Goal: Contribute content: Add original content to the website for others to see

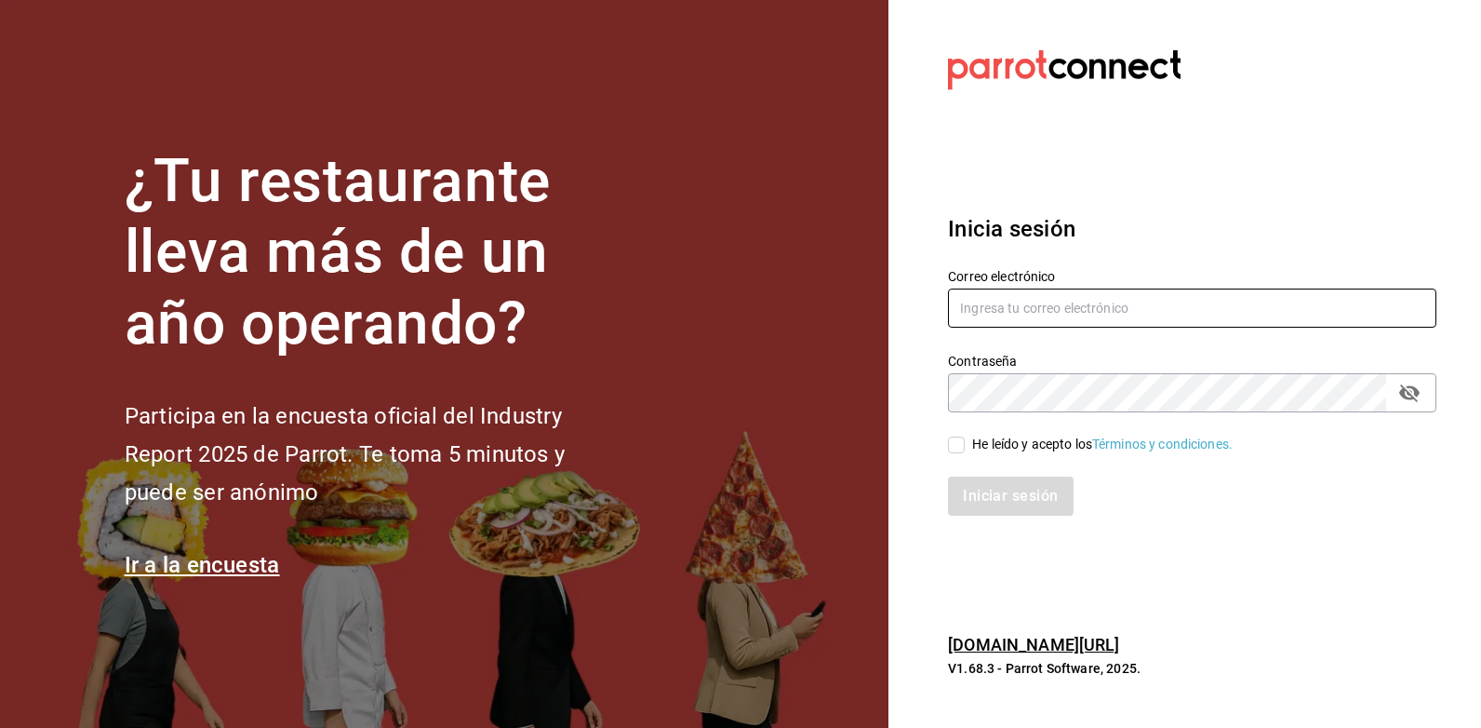
click at [990, 316] on input "text" at bounding box center [1192, 307] width 488 height 39
type input "[EMAIL_ADDRESS][DOMAIN_NAME]"
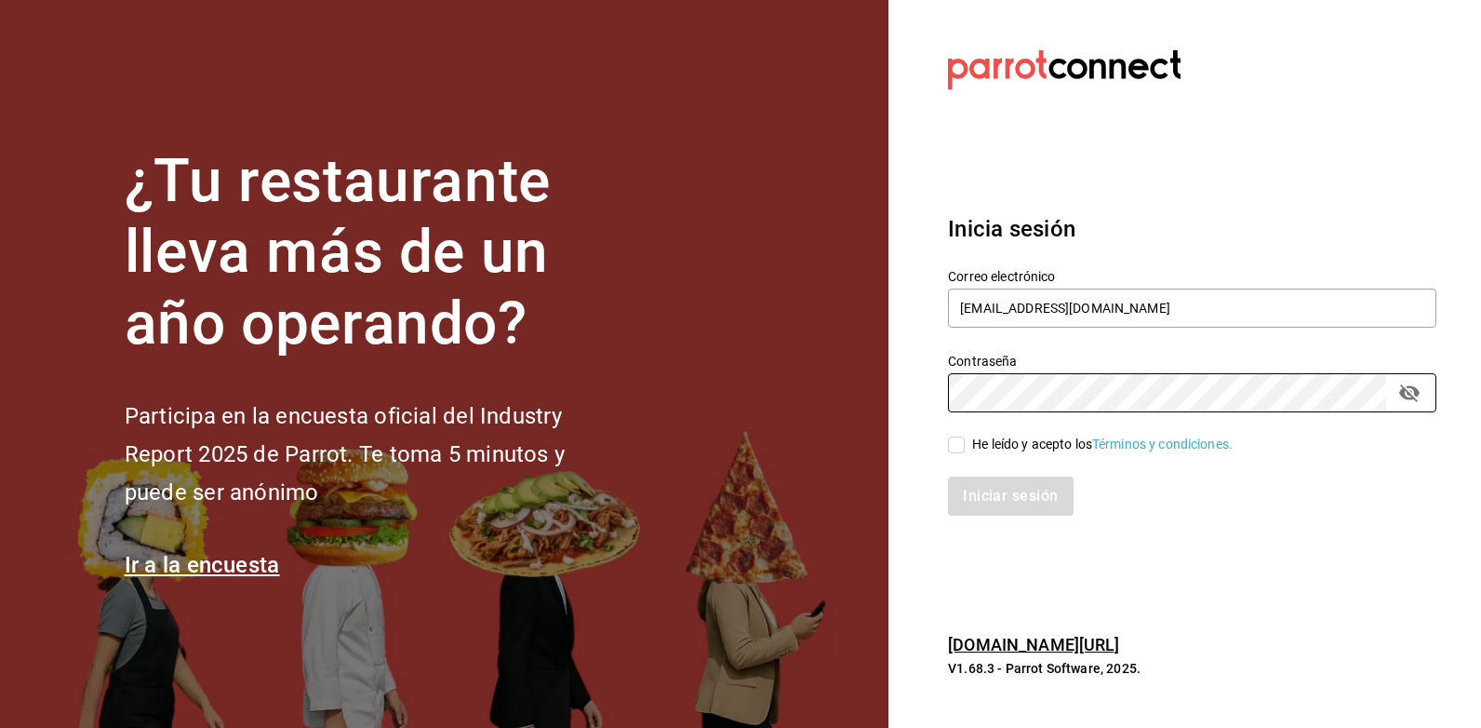
click at [1014, 447] on div "He leído y acepto los Términos y condiciones." at bounding box center [1102, 444] width 260 height 20
click at [965, 447] on input "He leído y acepto los Términos y condiciones." at bounding box center [956, 444] width 17 height 17
checkbox input "true"
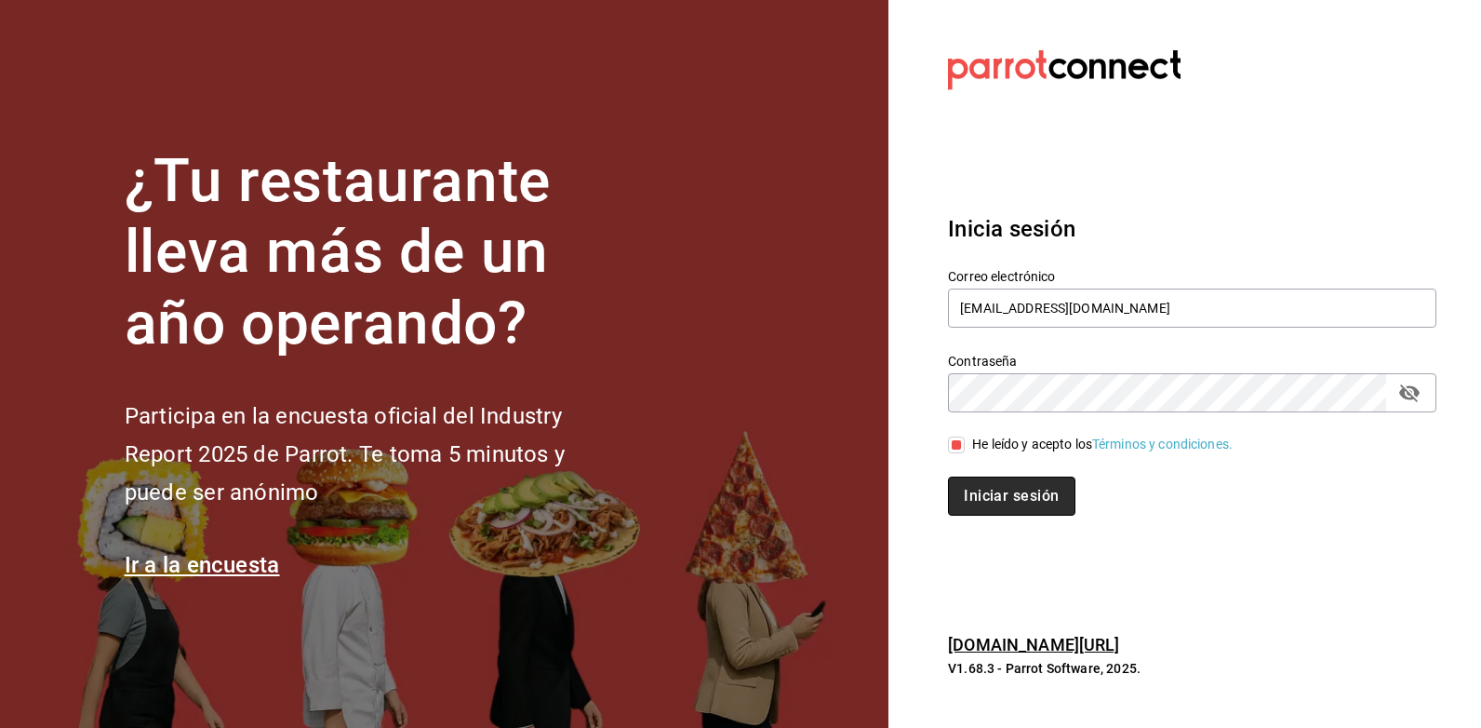
click at [1021, 503] on button "Iniciar sesión" at bounding box center [1011, 495] width 127 height 39
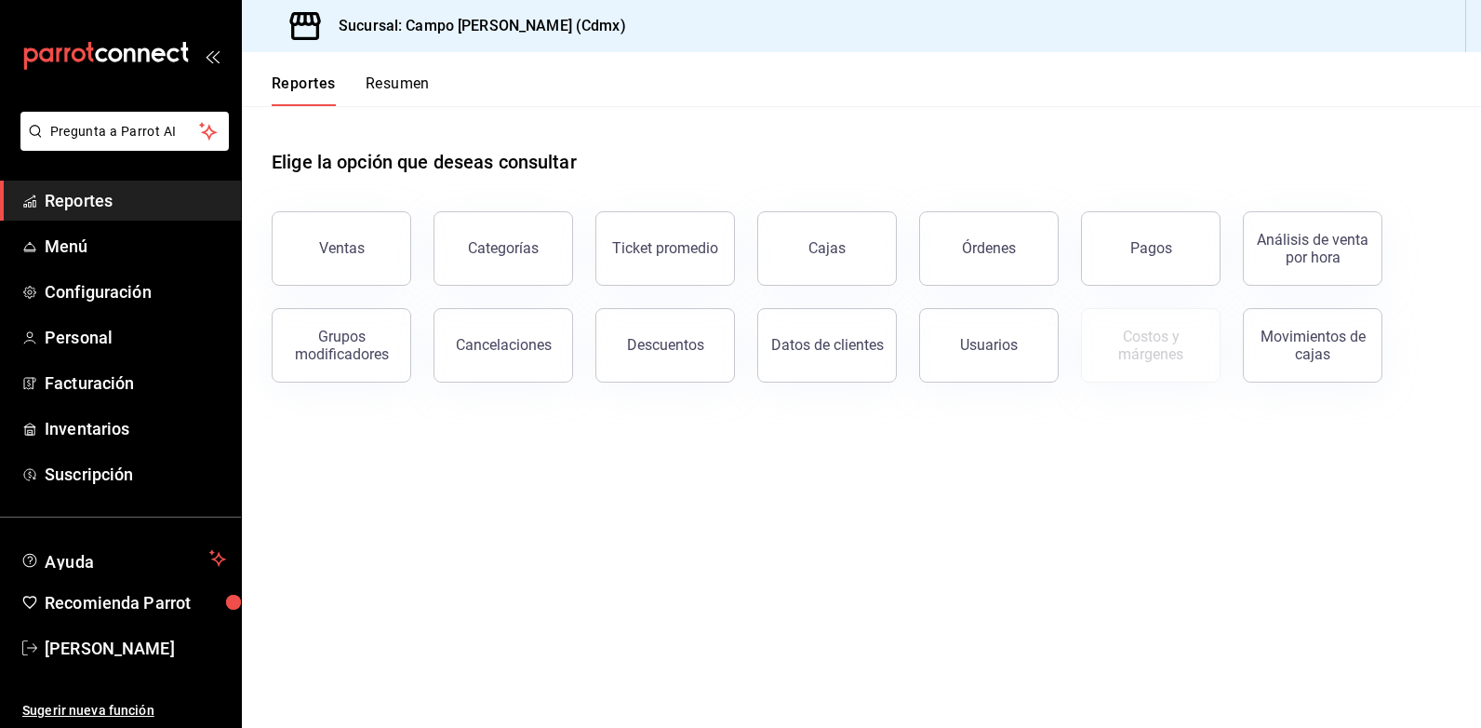
drag, startPoint x: 361, startPoint y: 244, endPoint x: 451, endPoint y: 290, distance: 101.5
click at [360, 241] on div "Ventas" at bounding box center [342, 248] width 46 height 18
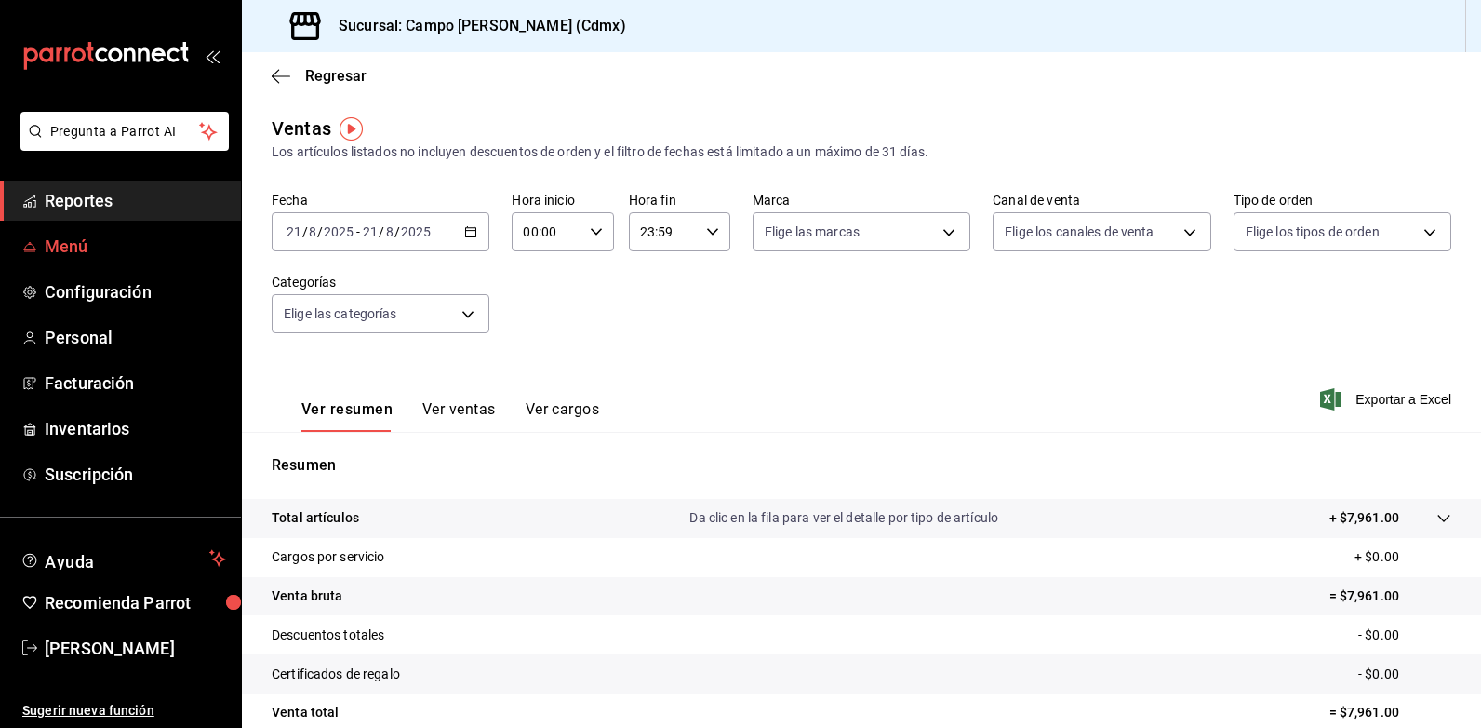
click at [70, 256] on span "Menú" at bounding box center [135, 246] width 181 height 25
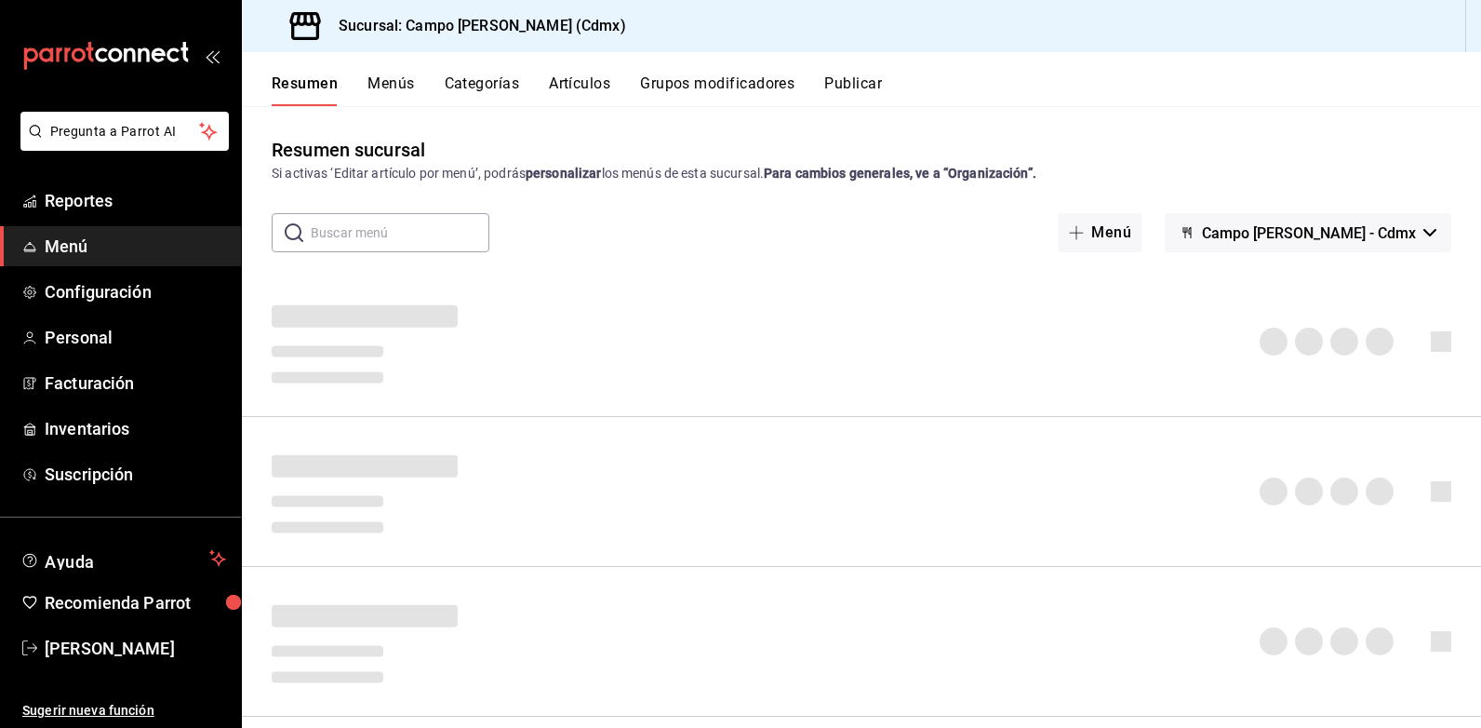
click at [581, 87] on button "Artículos" at bounding box center [579, 90] width 61 height 32
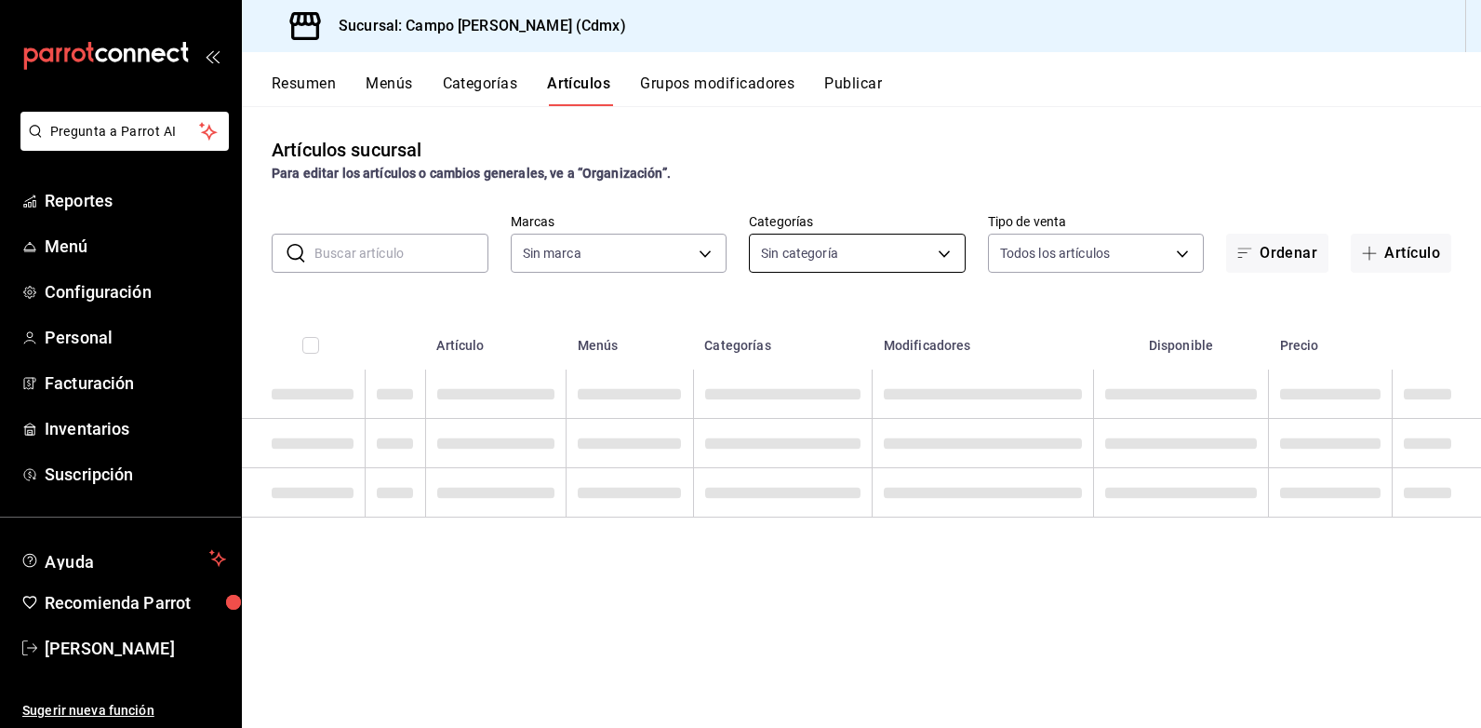
type input "7ebd7ede-d875-4fe8-b9f3-e7dd10eca183"
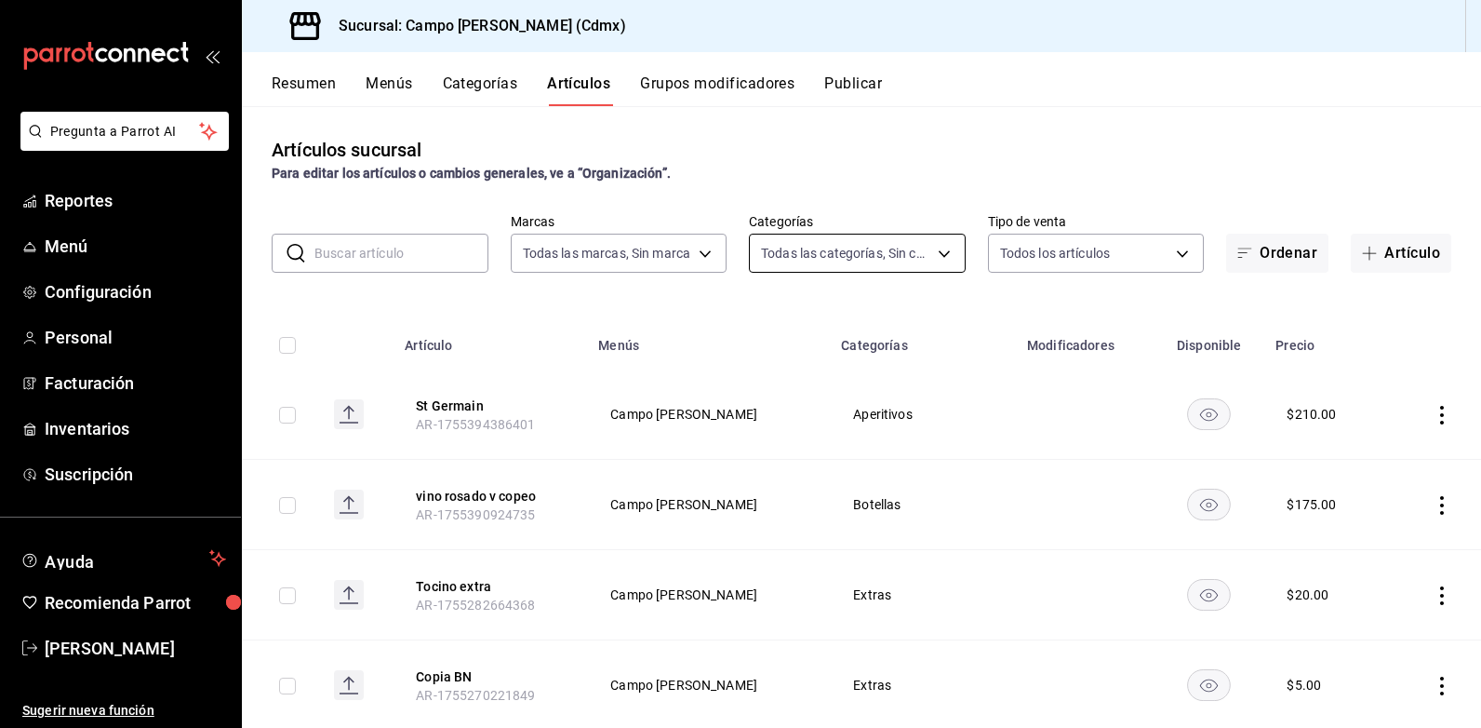
type input "4c033641-04bc-475c-a669-d09db92f1b1c,98ec9246-b69e-4260-a24a-72abf99ea378,cd4ef…"
click at [951, 256] on body "Pregunta a Parrot AI Reportes Menú Configuración Personal Facturación Inventari…" at bounding box center [740, 364] width 1481 height 728
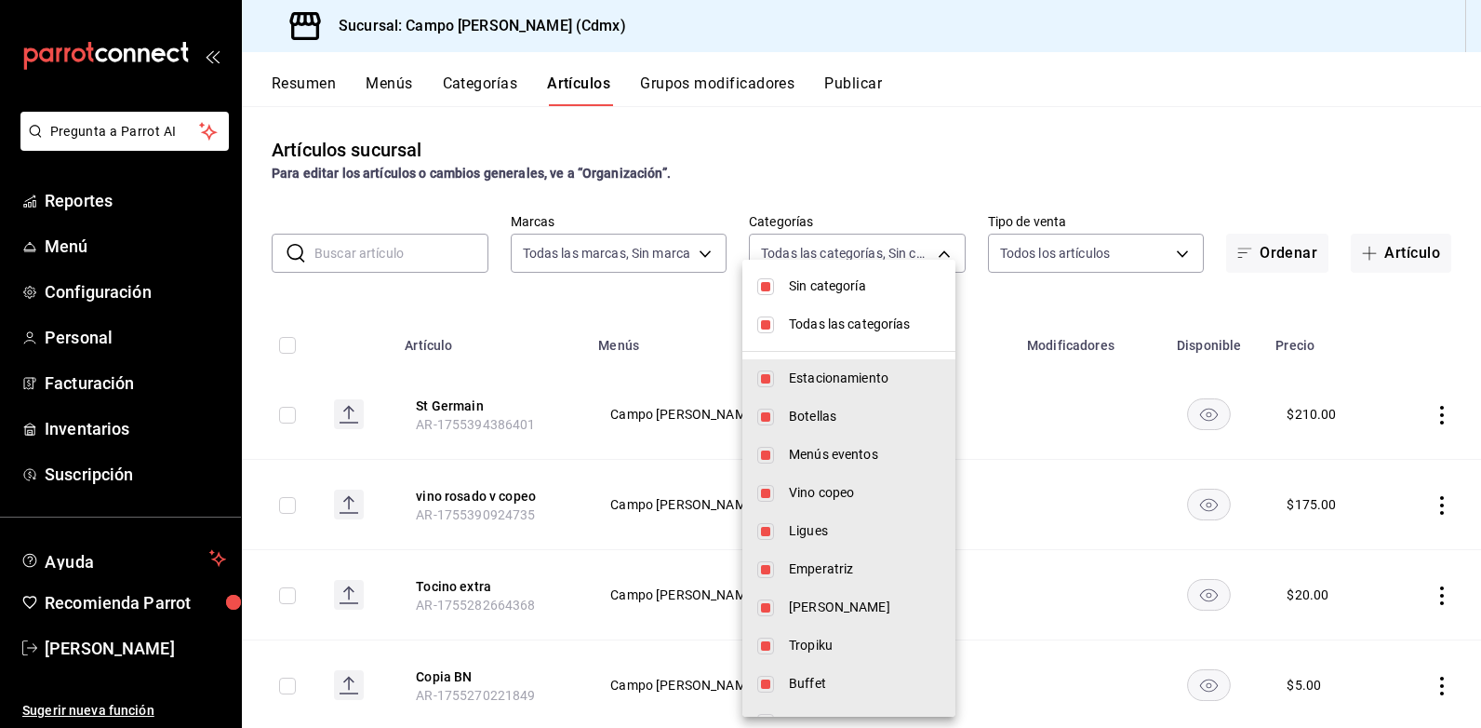
click at [1158, 126] on div at bounding box center [740, 364] width 1481 height 728
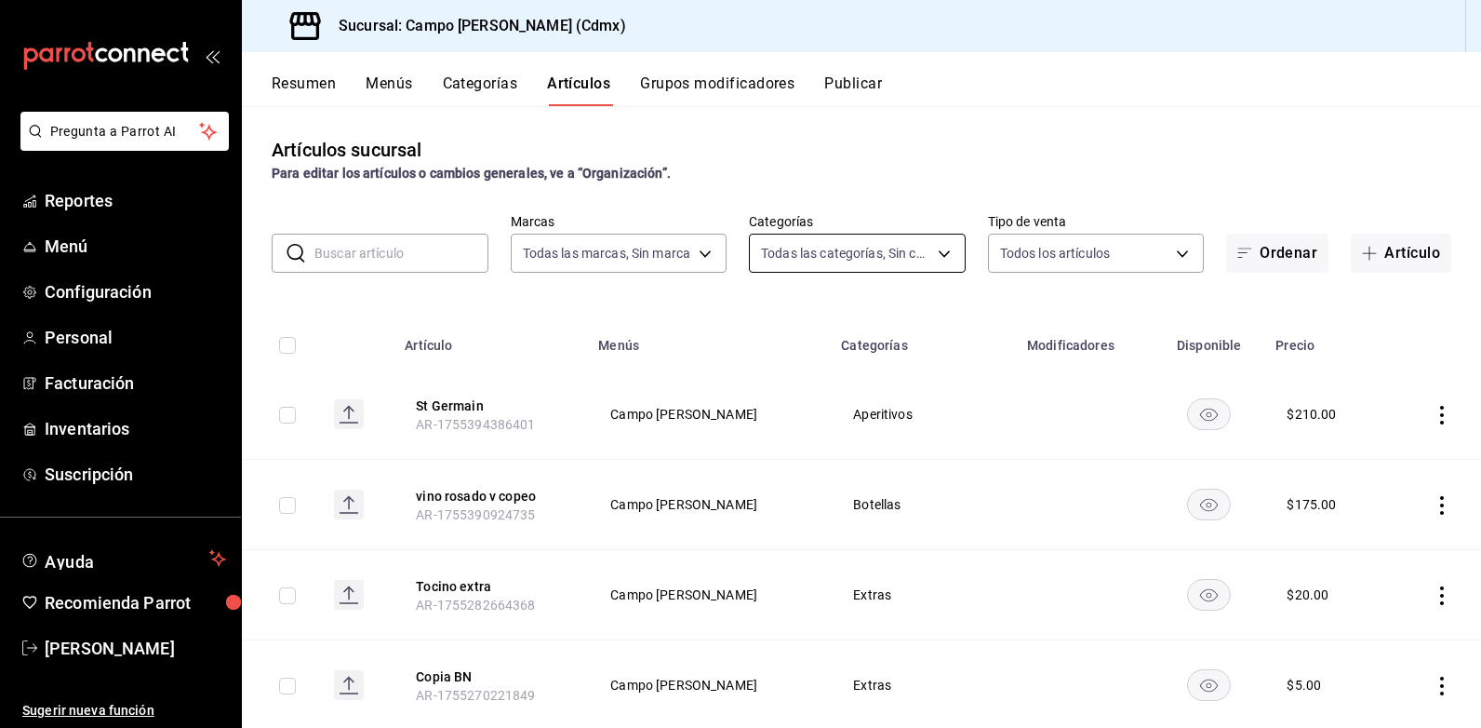
click at [943, 262] on body "Pregunta a Parrot AI Reportes Menú Configuración Personal Facturación Inventari…" at bounding box center [740, 364] width 1481 height 728
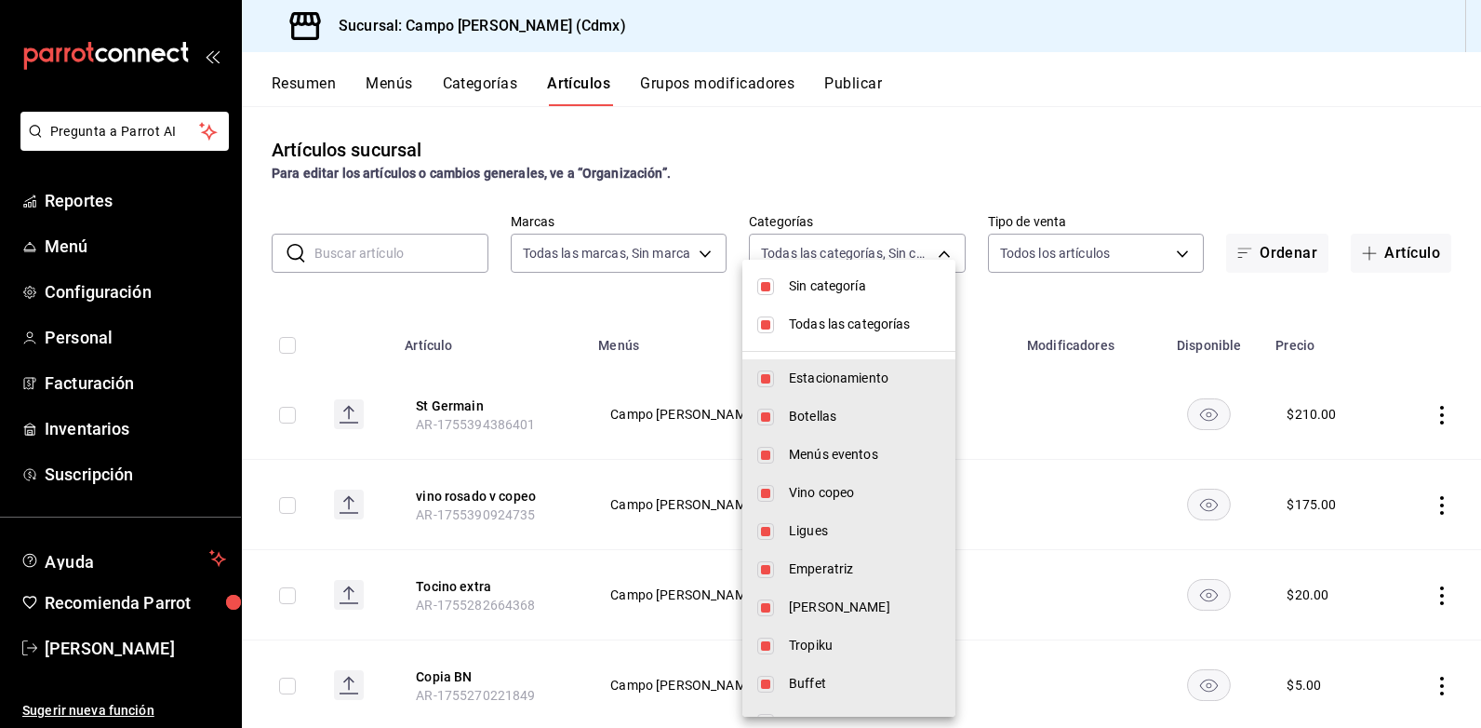
click at [924, 114] on div at bounding box center [740, 364] width 1481 height 728
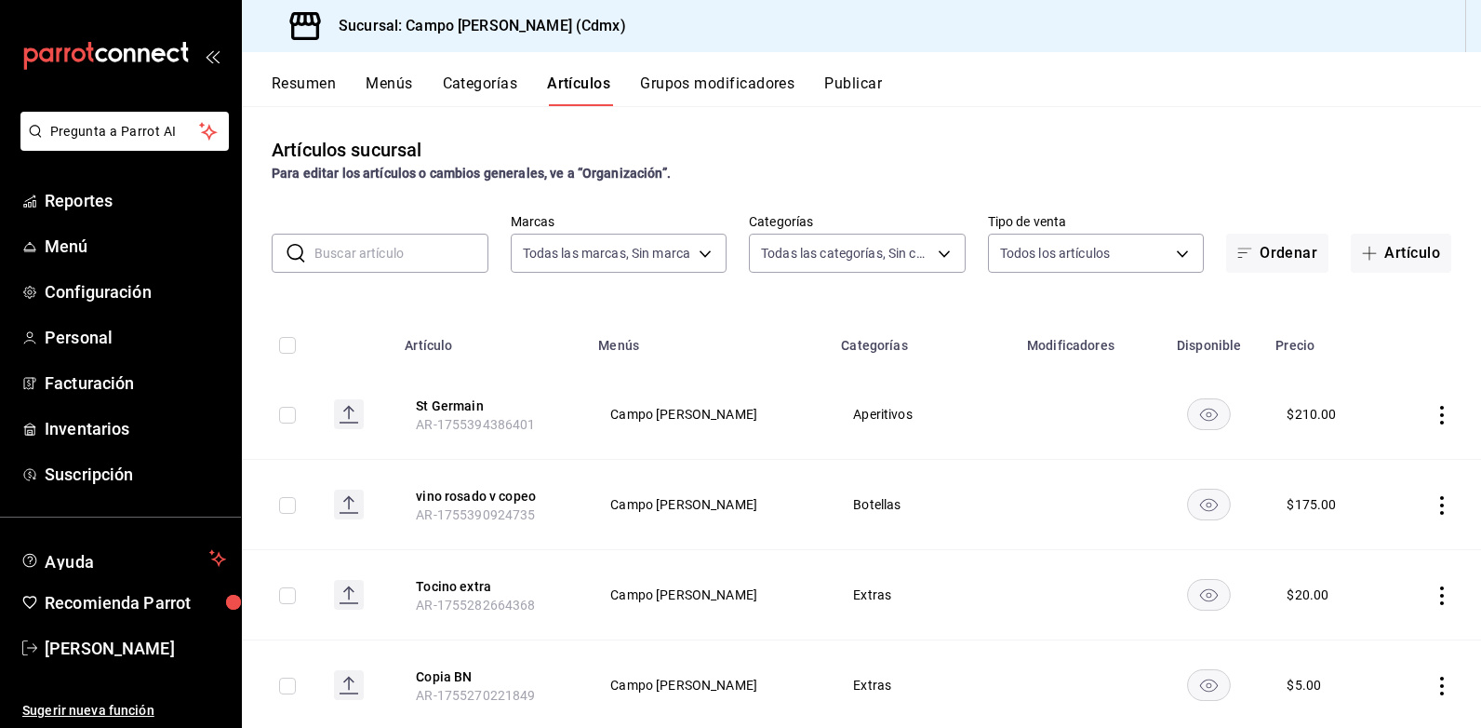
click at [1373, 247] on button "Artículo" at bounding box center [1401, 253] width 100 height 39
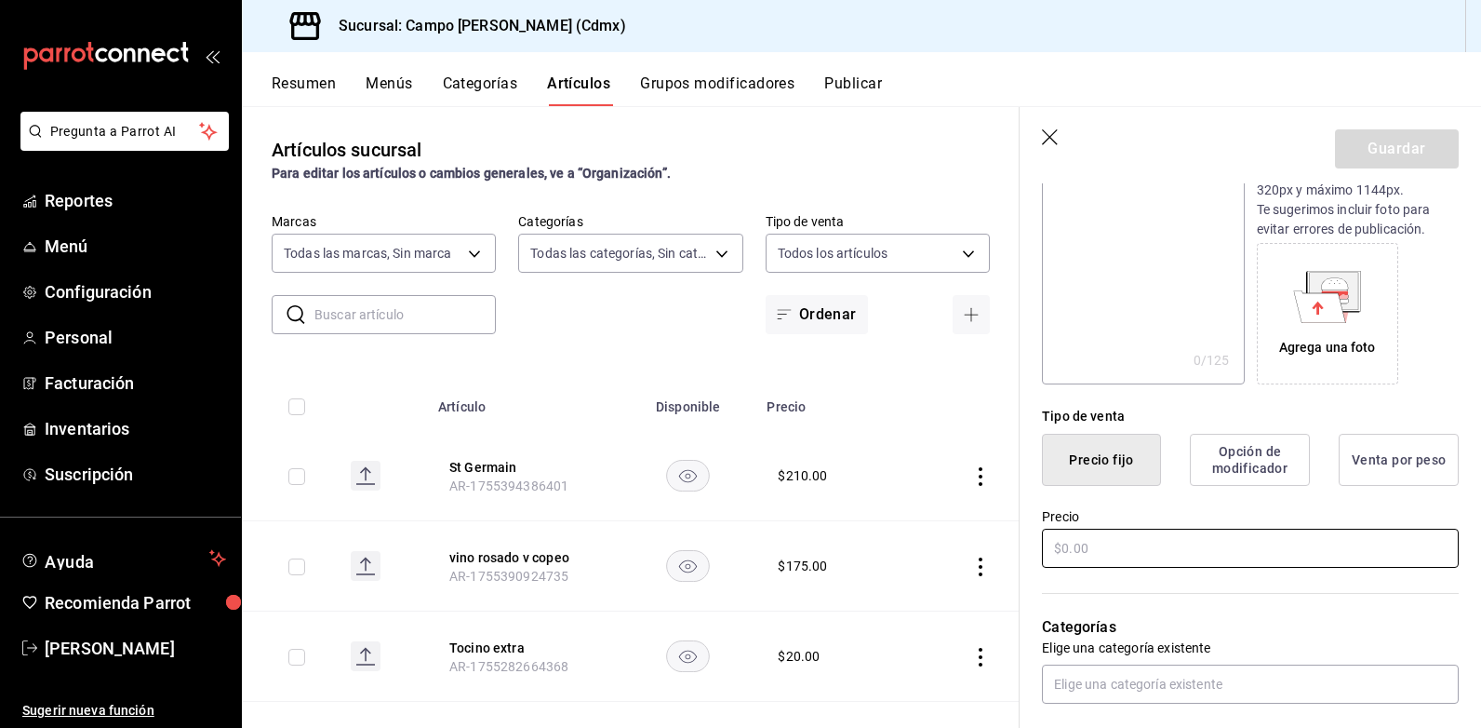
scroll to position [279, 0]
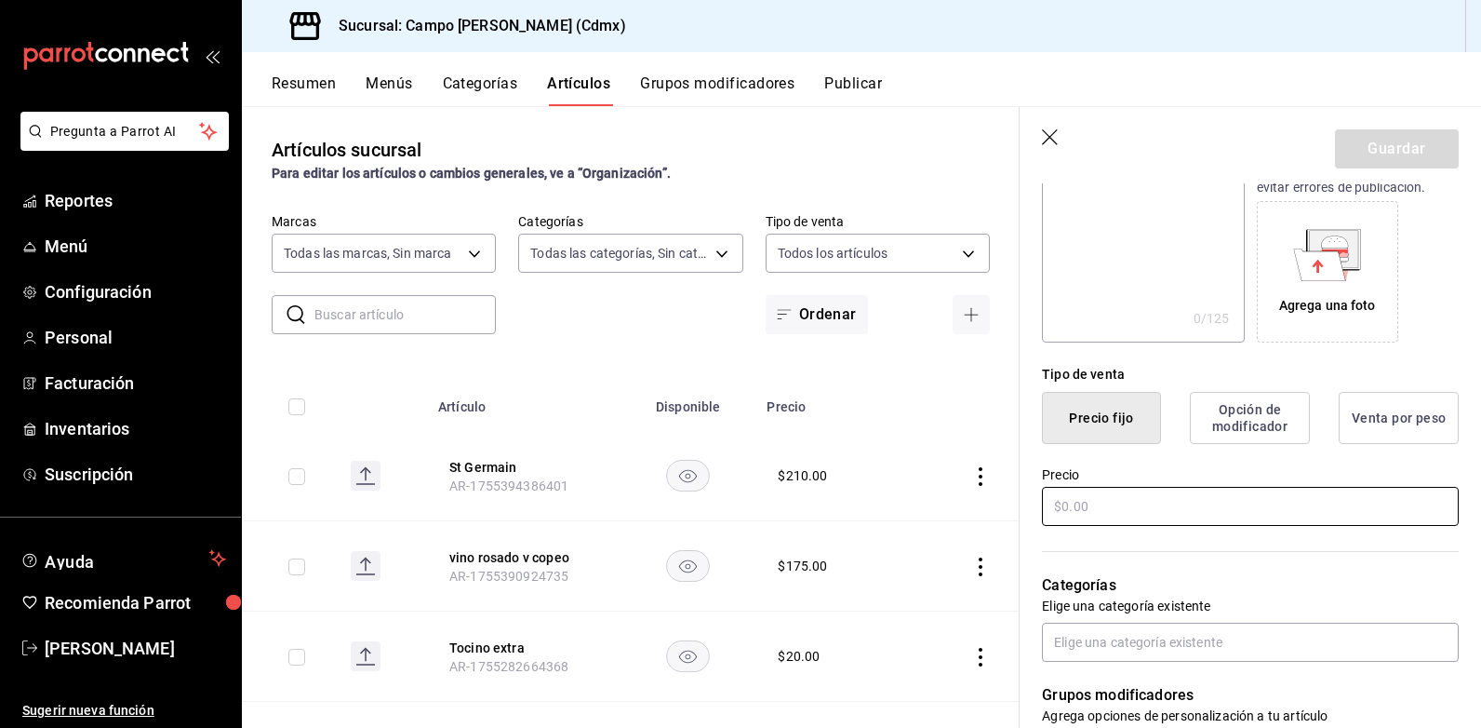
type input "Chocoflan"
click at [1101, 517] on input "text" at bounding box center [1250, 506] width 417 height 39
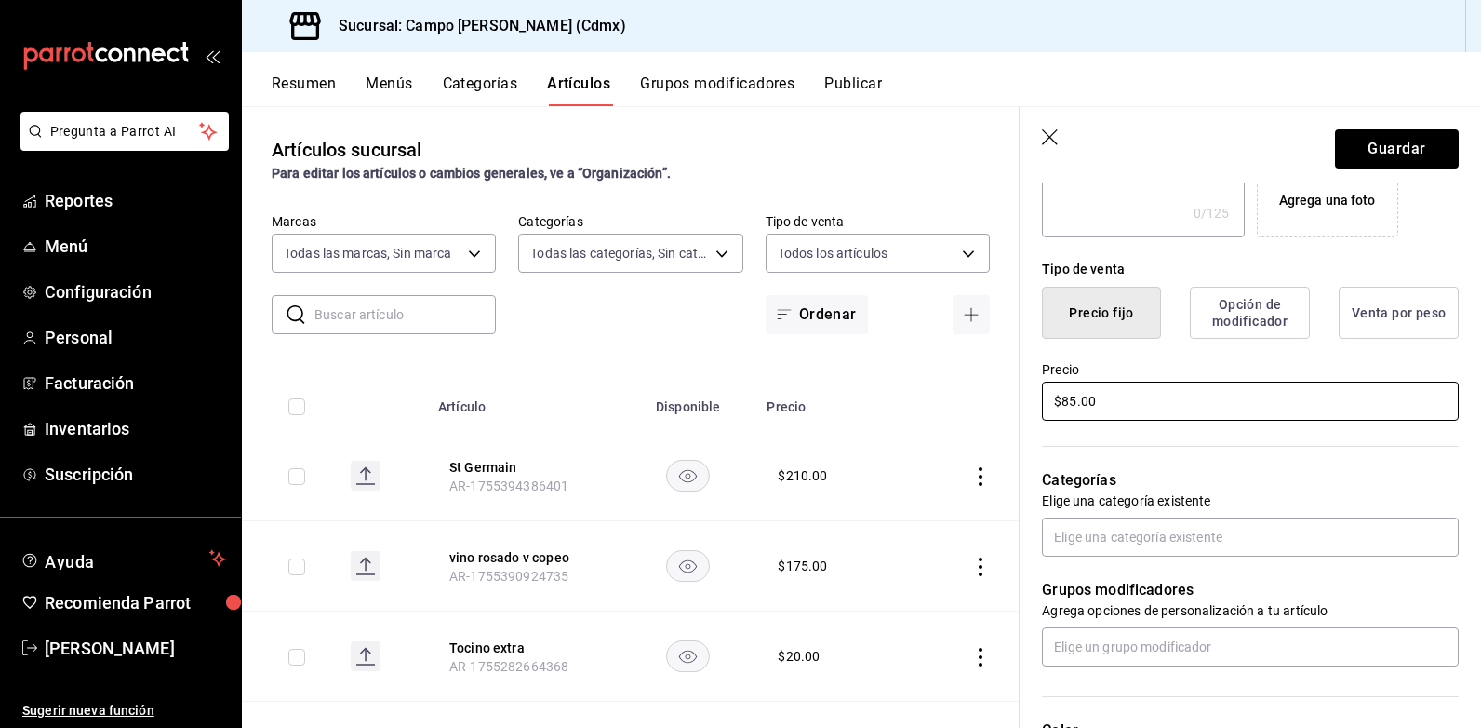
scroll to position [651, 0]
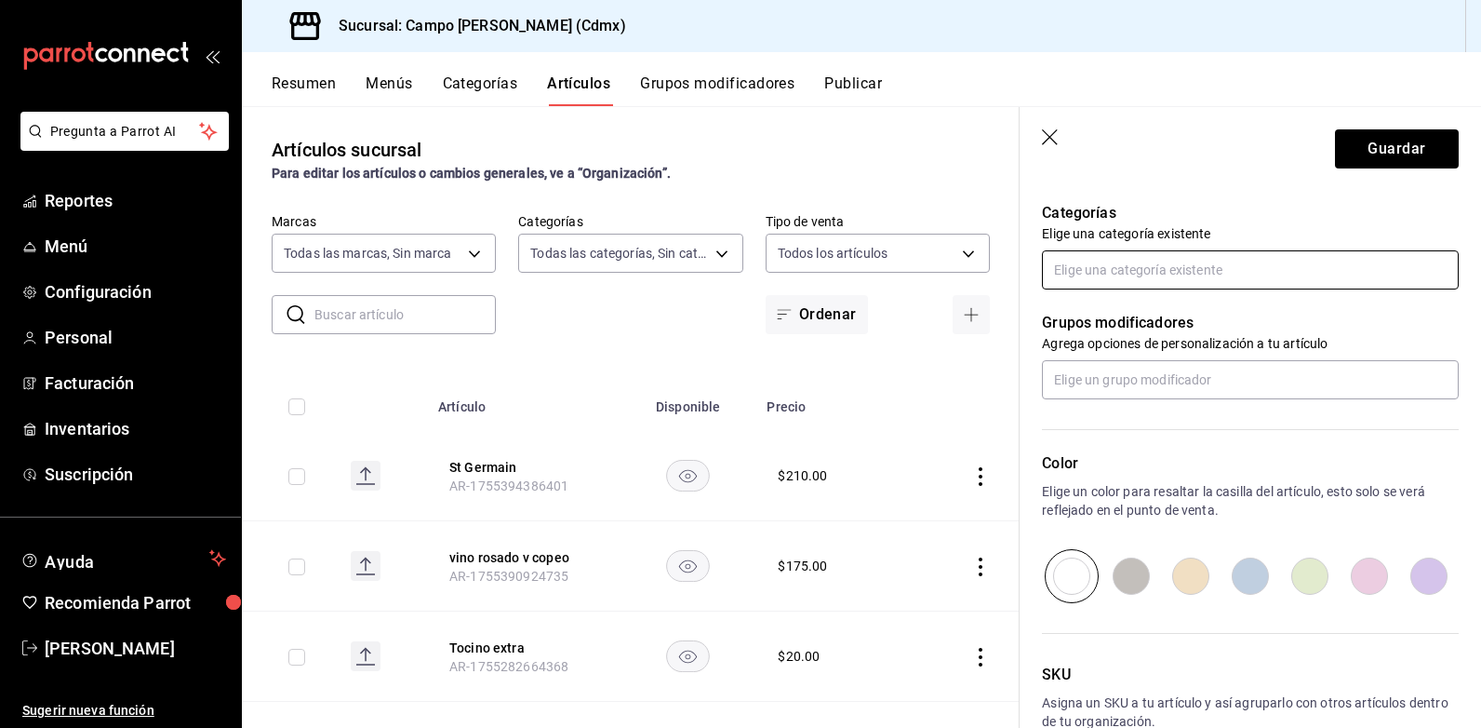
type input "$85.00"
click at [1095, 270] on input "text" at bounding box center [1250, 269] width 417 height 39
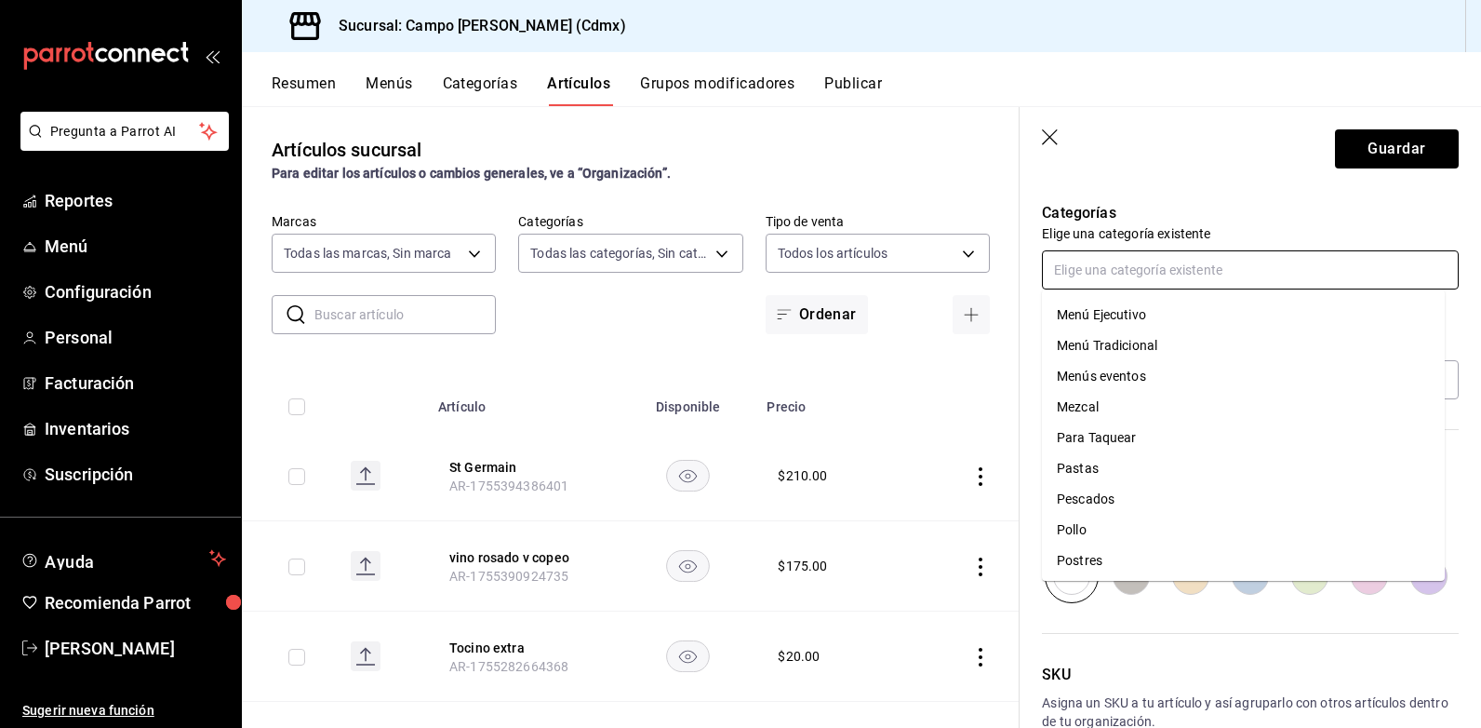
scroll to position [930, 0]
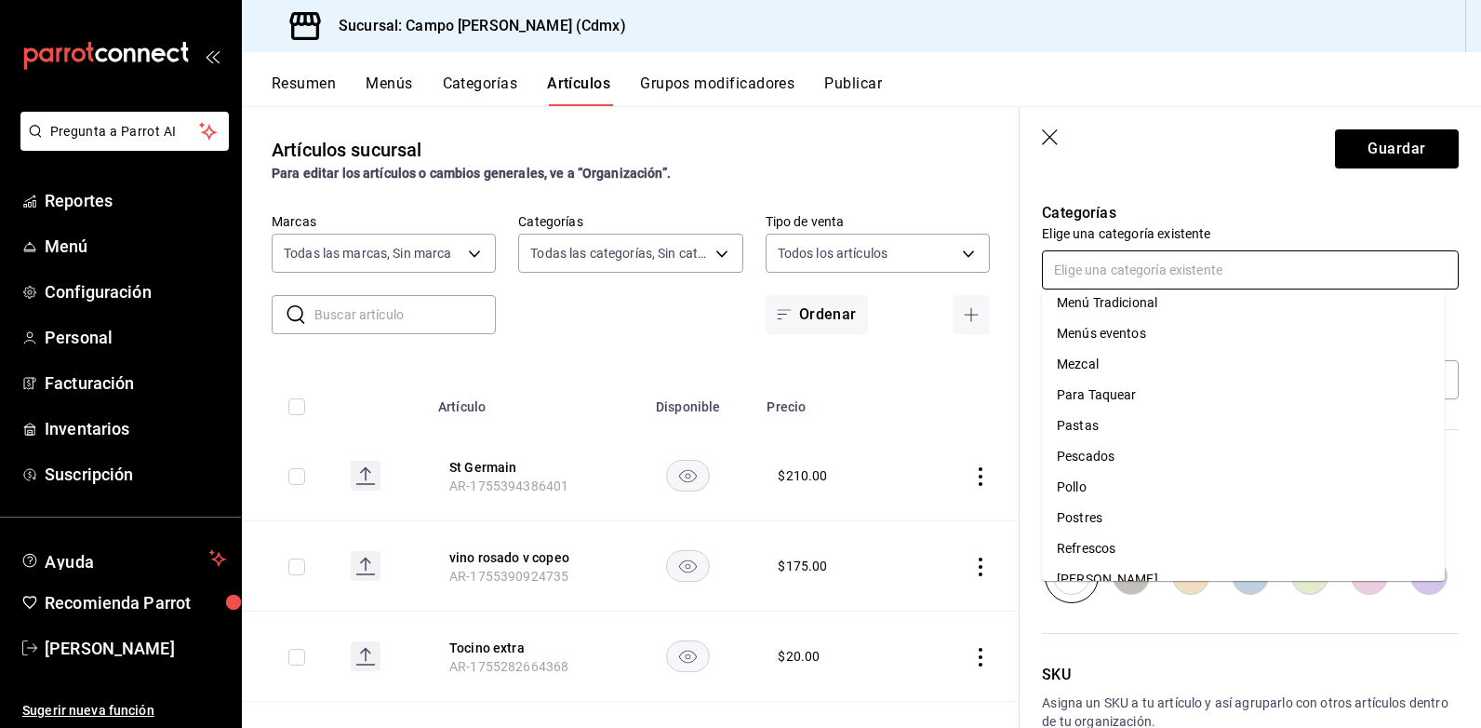
click at [1096, 511] on li "Postres" at bounding box center [1243, 517] width 403 height 31
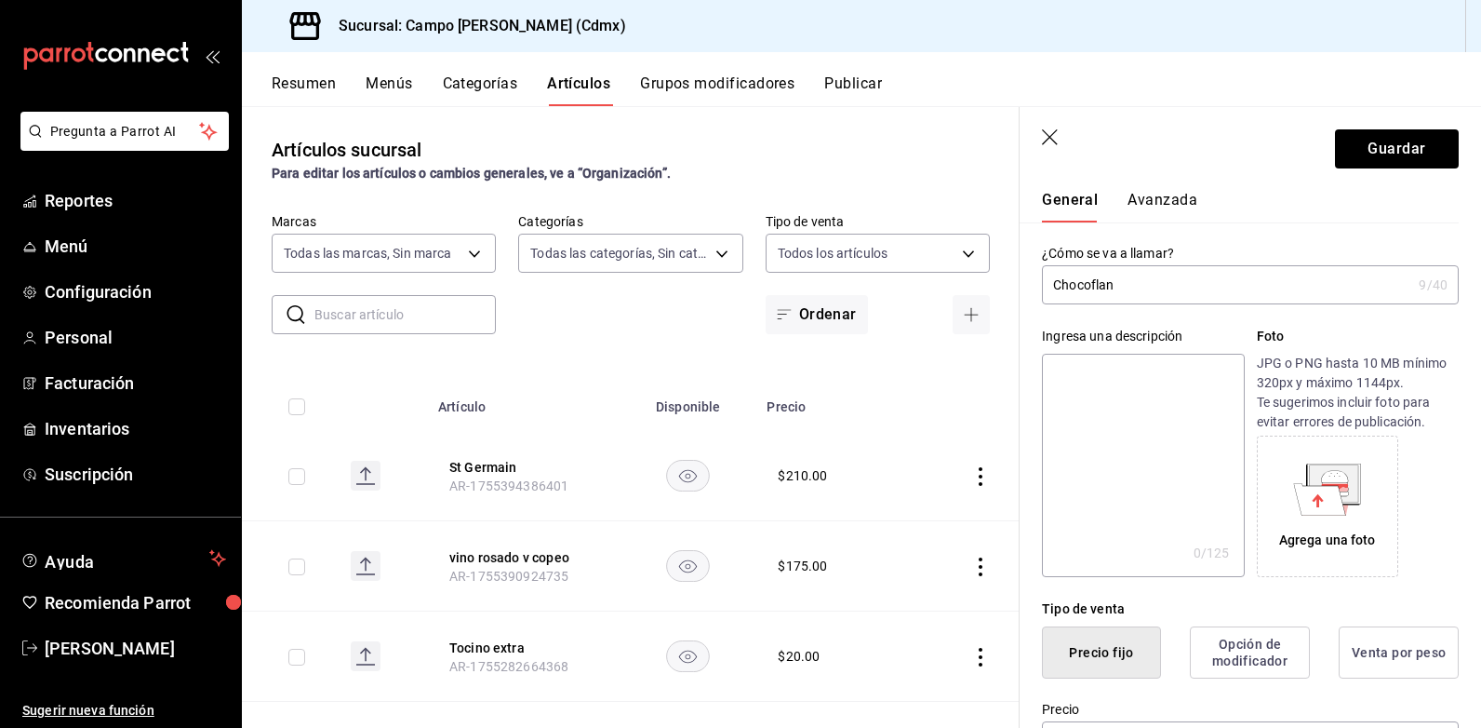
scroll to position [0, 0]
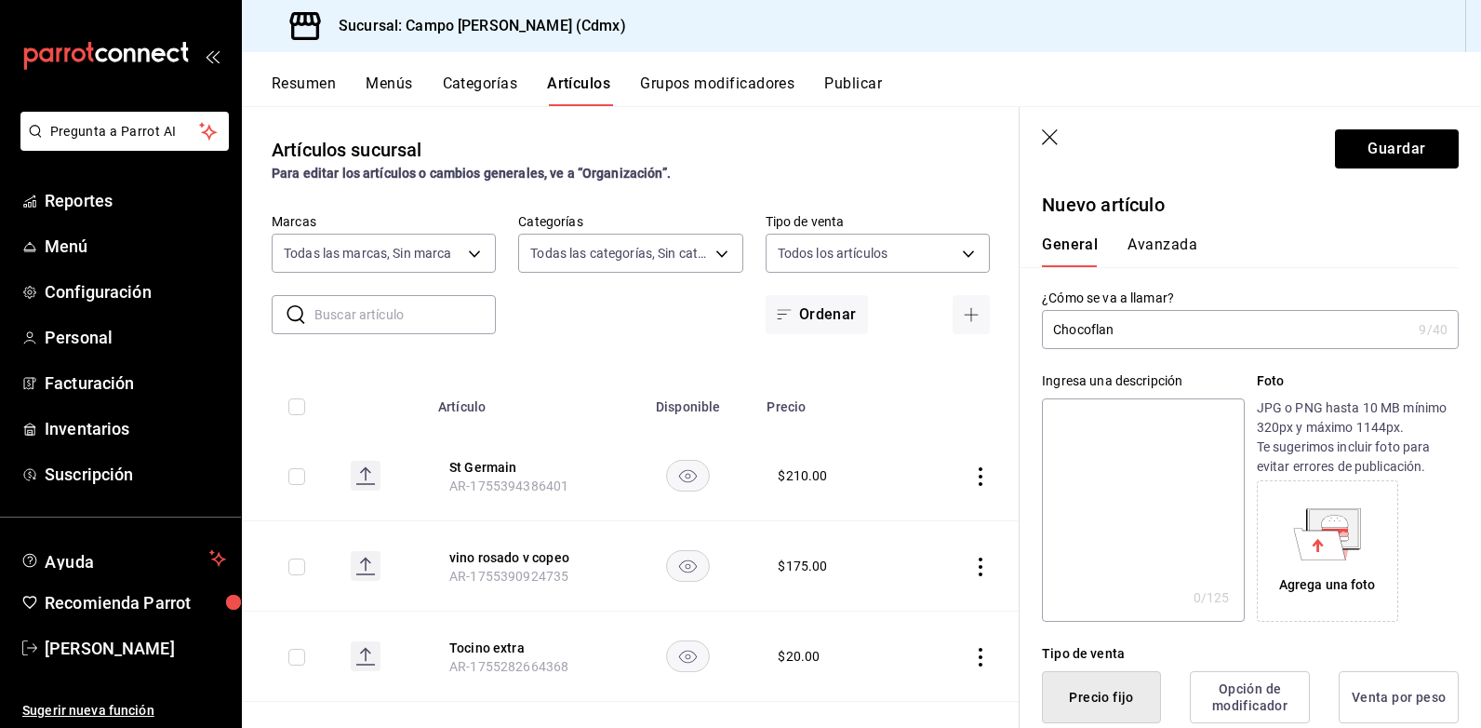
click at [1159, 255] on button "Avanzada" at bounding box center [1163, 251] width 70 height 32
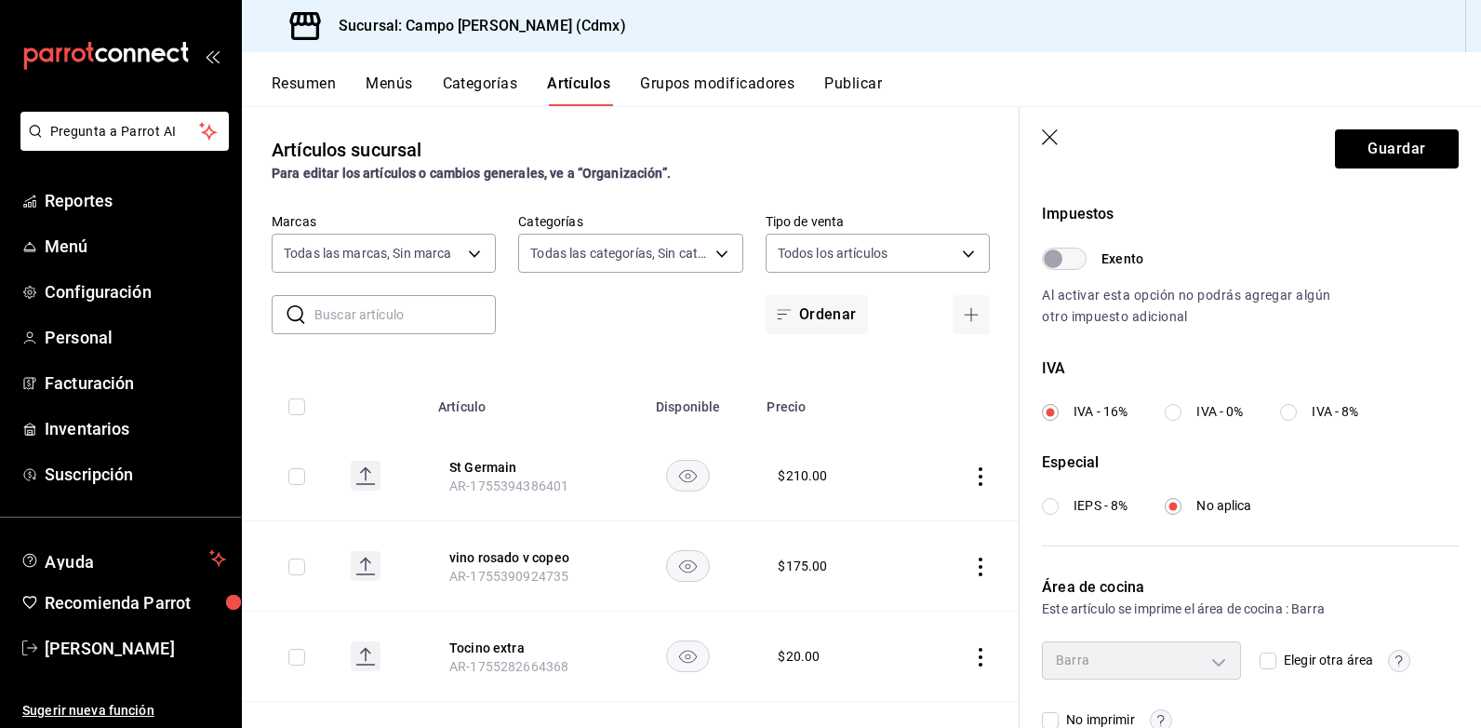
scroll to position [587, 0]
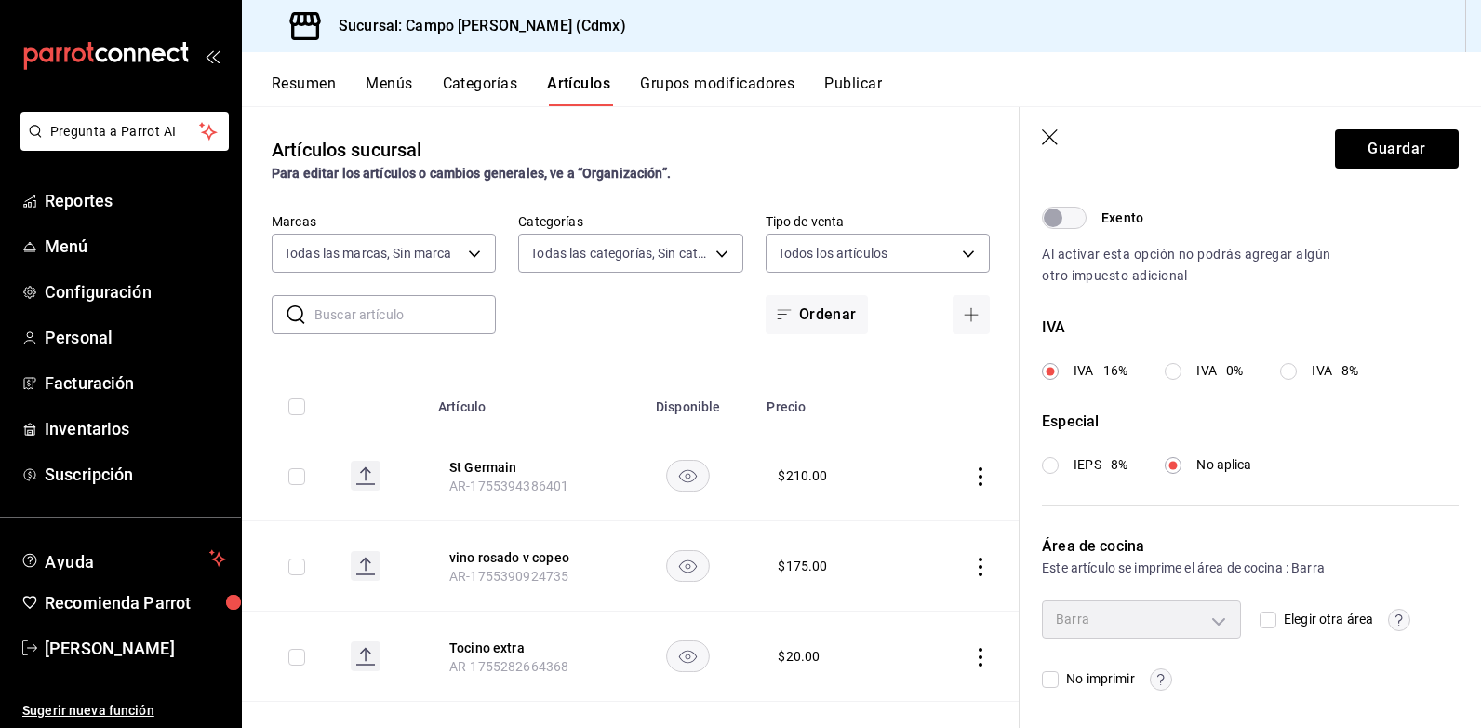
click at [1276, 625] on span "Elegir otra área" at bounding box center [1324, 619] width 97 height 20
click at [1275, 625] on input "Elegir otra área" at bounding box center [1268, 619] width 17 height 17
checkbox input "true"
click at [1170, 628] on body "Pregunta a Parrot AI Reportes Menú Configuración Personal Facturación Inventari…" at bounding box center [740, 364] width 1481 height 728
click at [1114, 710] on li "Cocina" at bounding box center [1138, 700] width 190 height 38
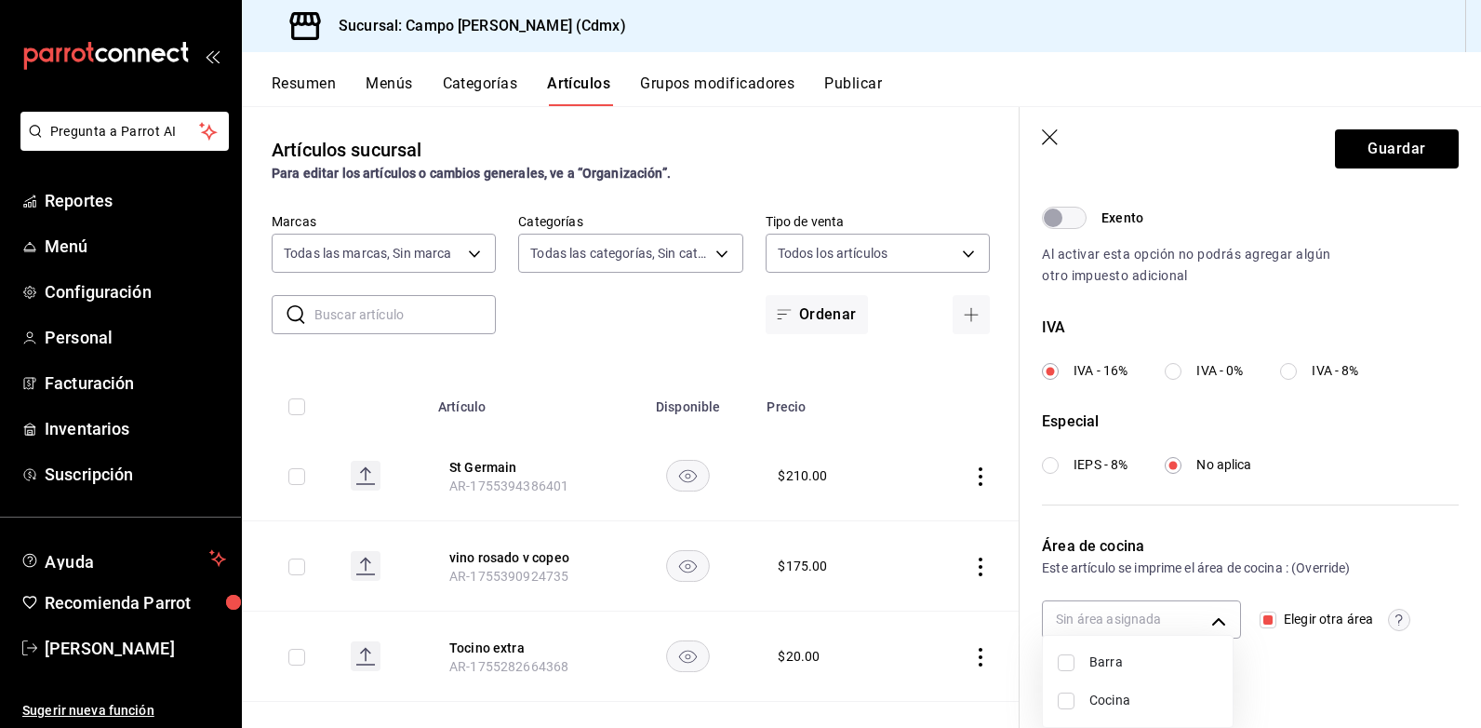
type input "79866f0c-5c8b-4c7d-ace2-c5b4e2973e47"
checkbox input "true"
click at [1359, 156] on div at bounding box center [740, 364] width 1481 height 728
click at [1382, 159] on button "Guardar" at bounding box center [1397, 148] width 124 height 39
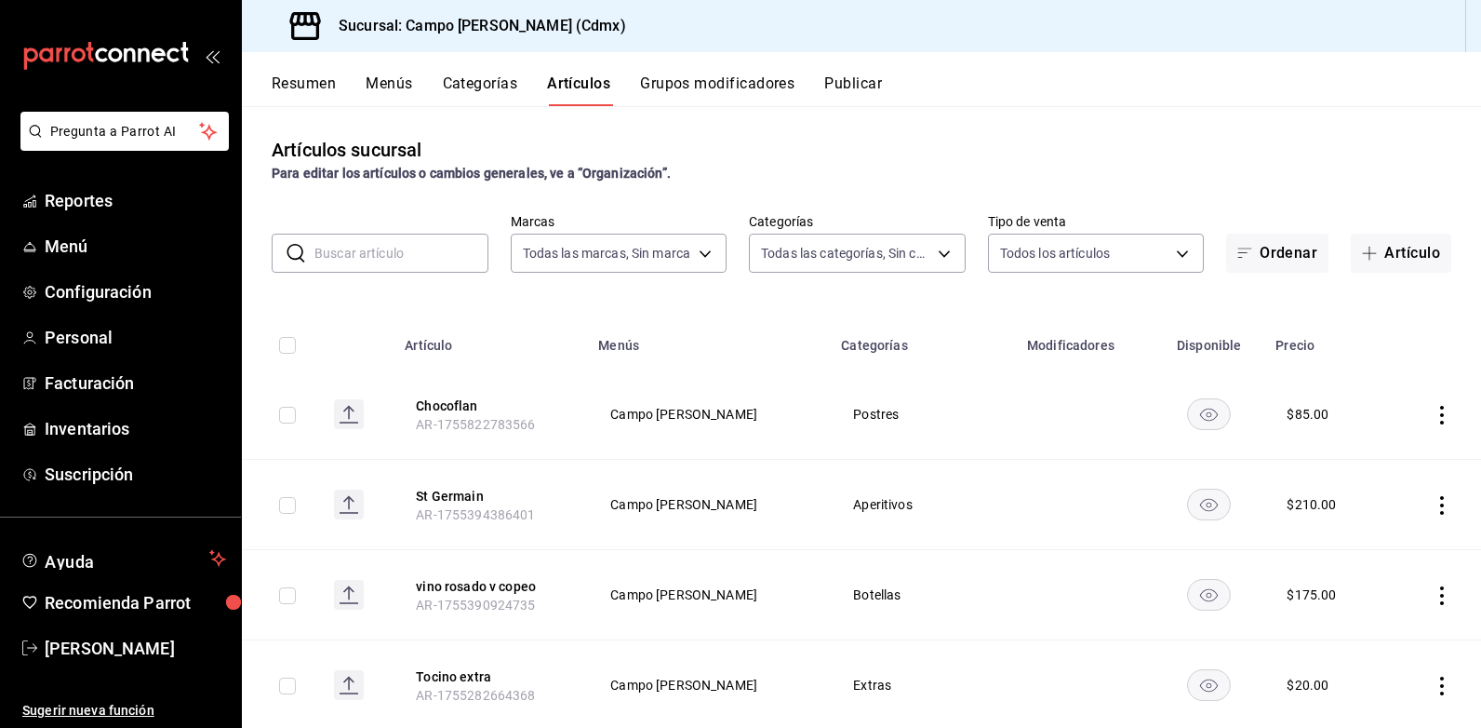
click at [291, 414] on input "checkbox" at bounding box center [287, 415] width 17 height 17
checkbox input "true"
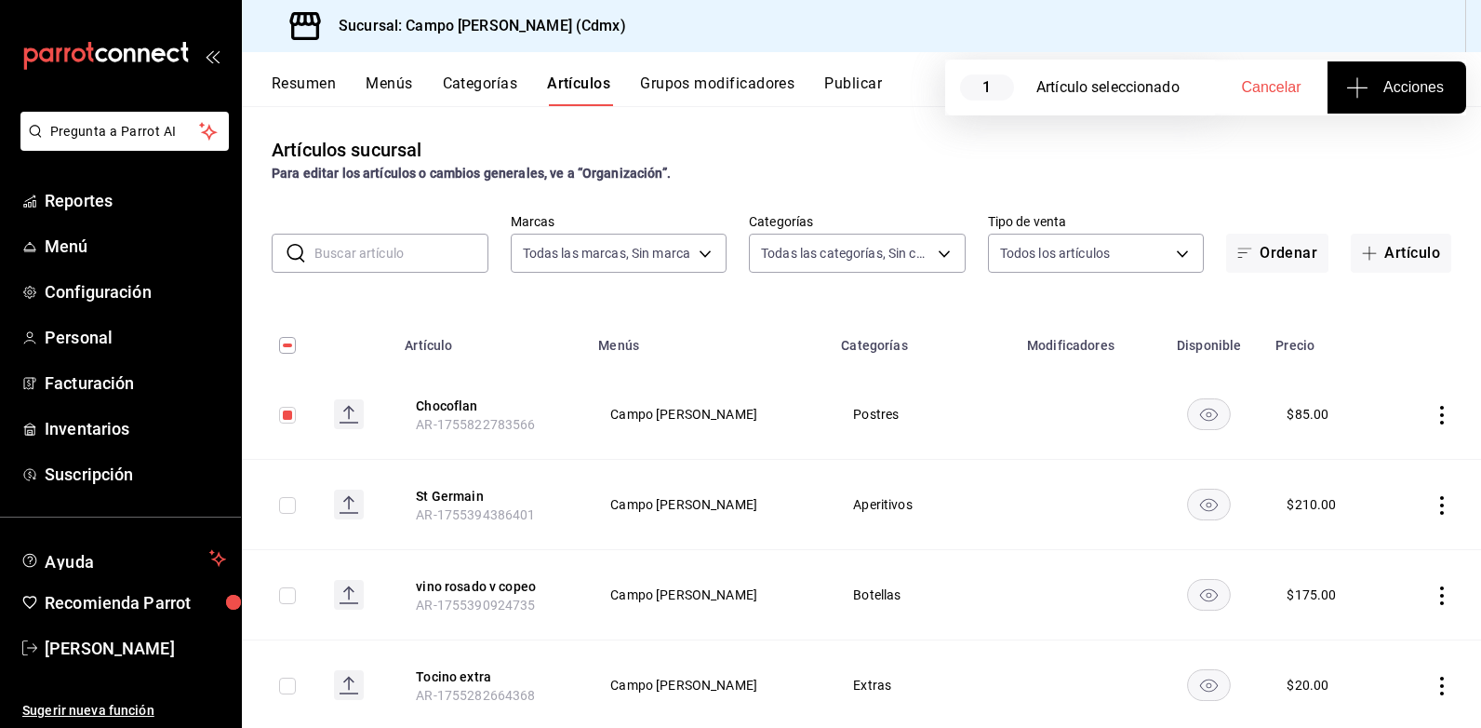
click at [1397, 81] on span "Acciones" at bounding box center [1397, 87] width 94 height 22
click at [1382, 140] on span "Agregar tipo" at bounding box center [1397, 146] width 110 height 20
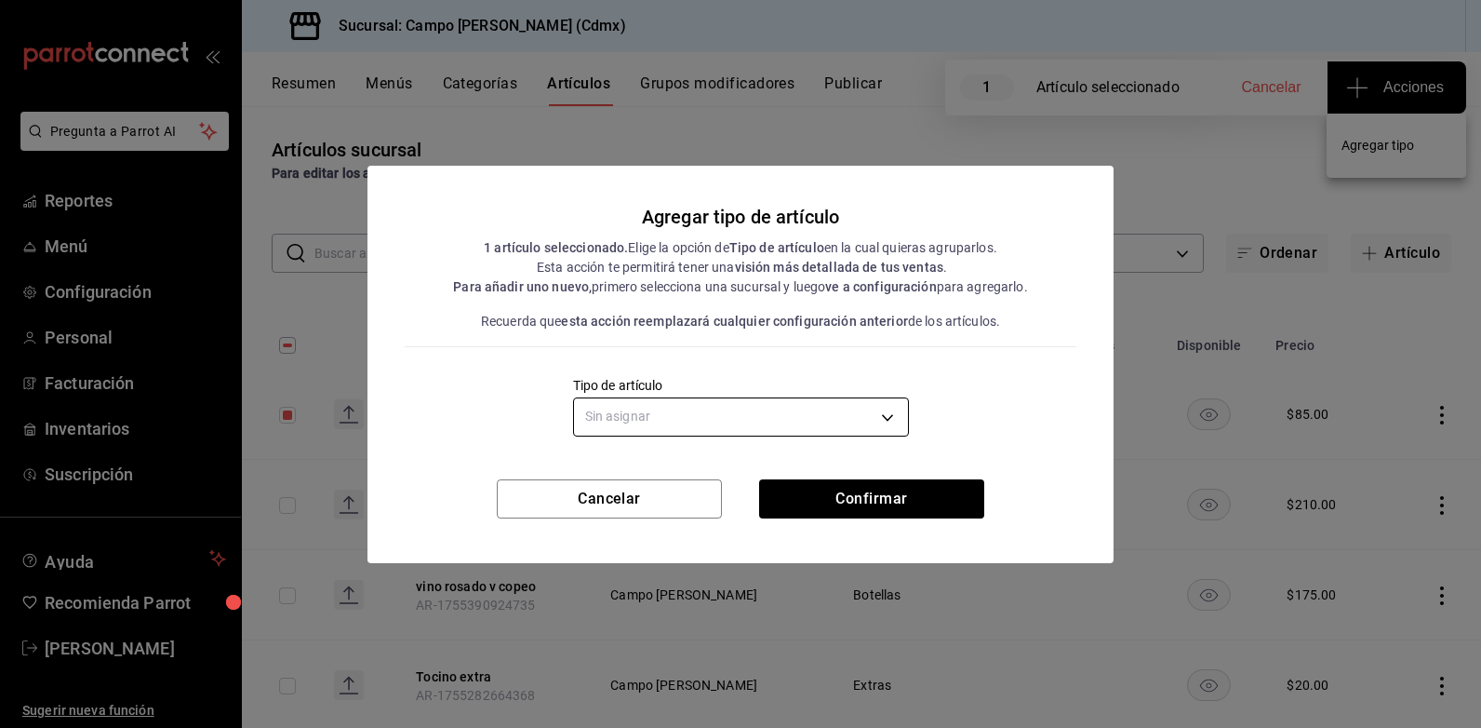
click at [634, 416] on body "Pregunta a Parrot AI Reportes Menú Configuración Personal Facturación Inventari…" at bounding box center [740, 364] width 1481 height 728
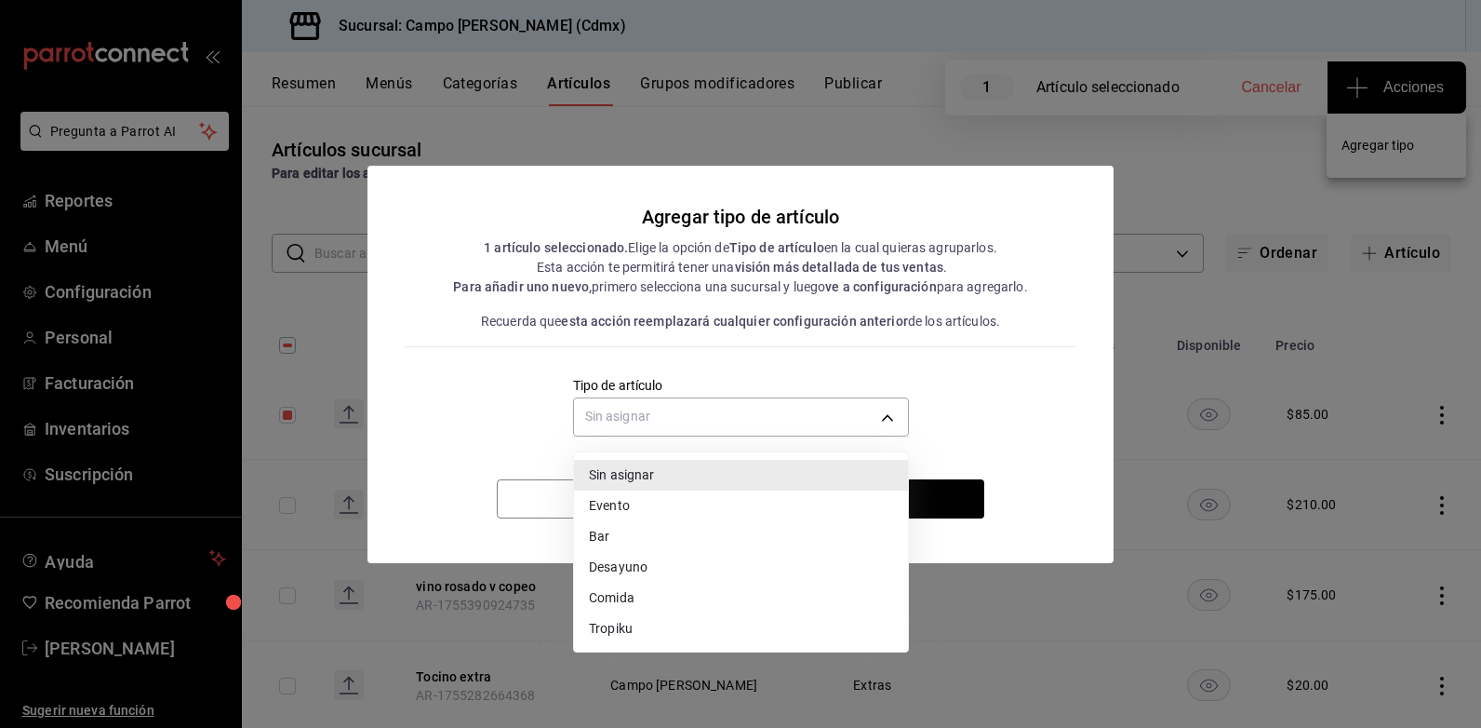
click at [664, 595] on li "Comida" at bounding box center [741, 597] width 334 height 31
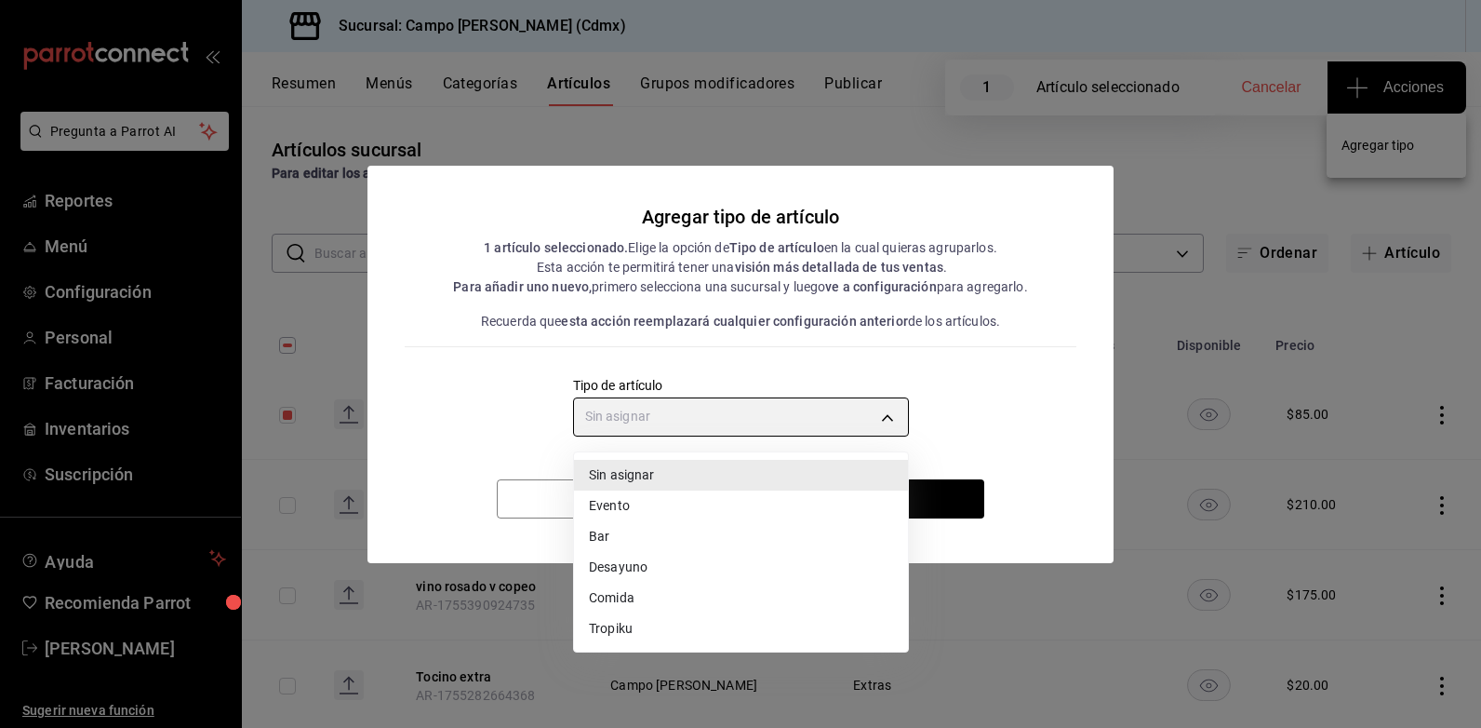
type input "c2b33ba0-3f22-4ea6-b256-5c07b1274f41"
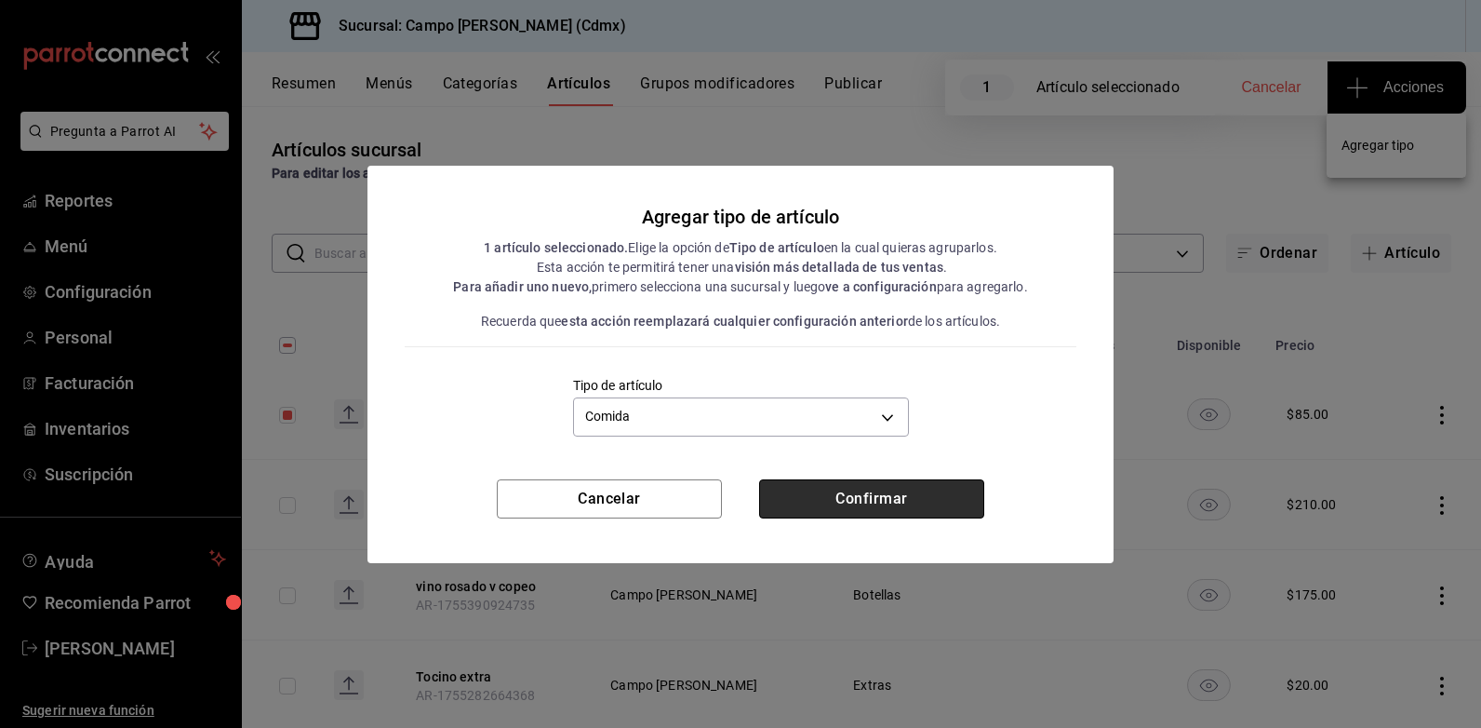
click at [861, 502] on button "Confirmar" at bounding box center [871, 498] width 225 height 39
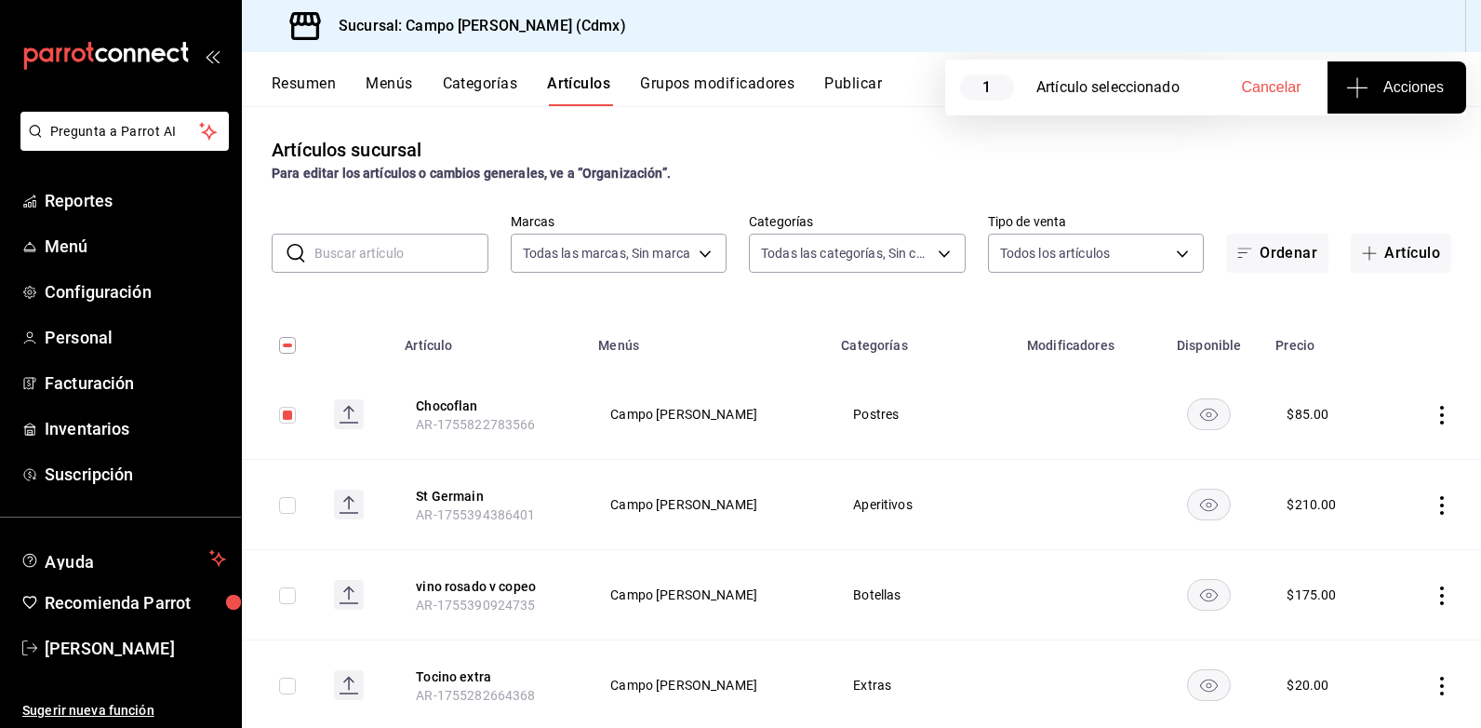
click at [294, 420] on input "checkbox" at bounding box center [287, 415] width 17 height 17
checkbox input "false"
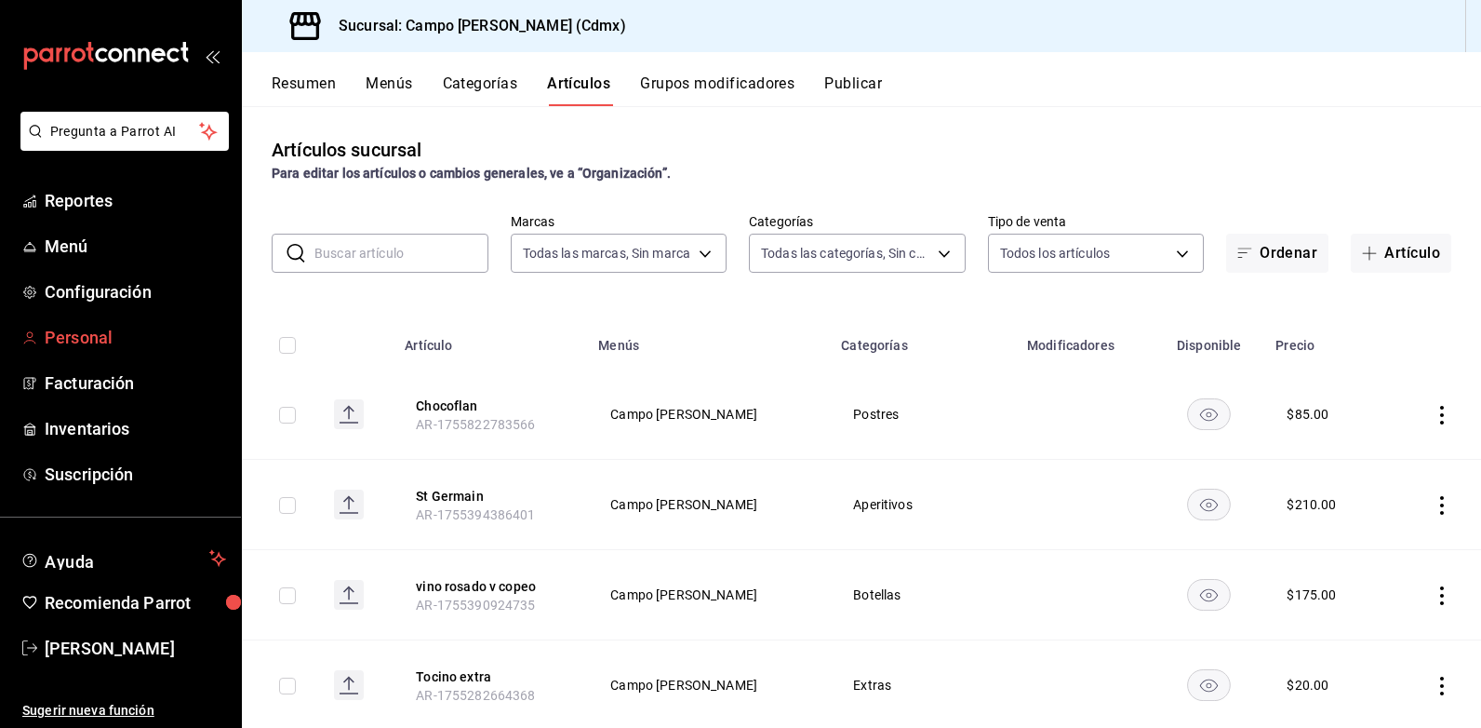
click at [101, 342] on span "Personal" at bounding box center [135, 337] width 181 height 25
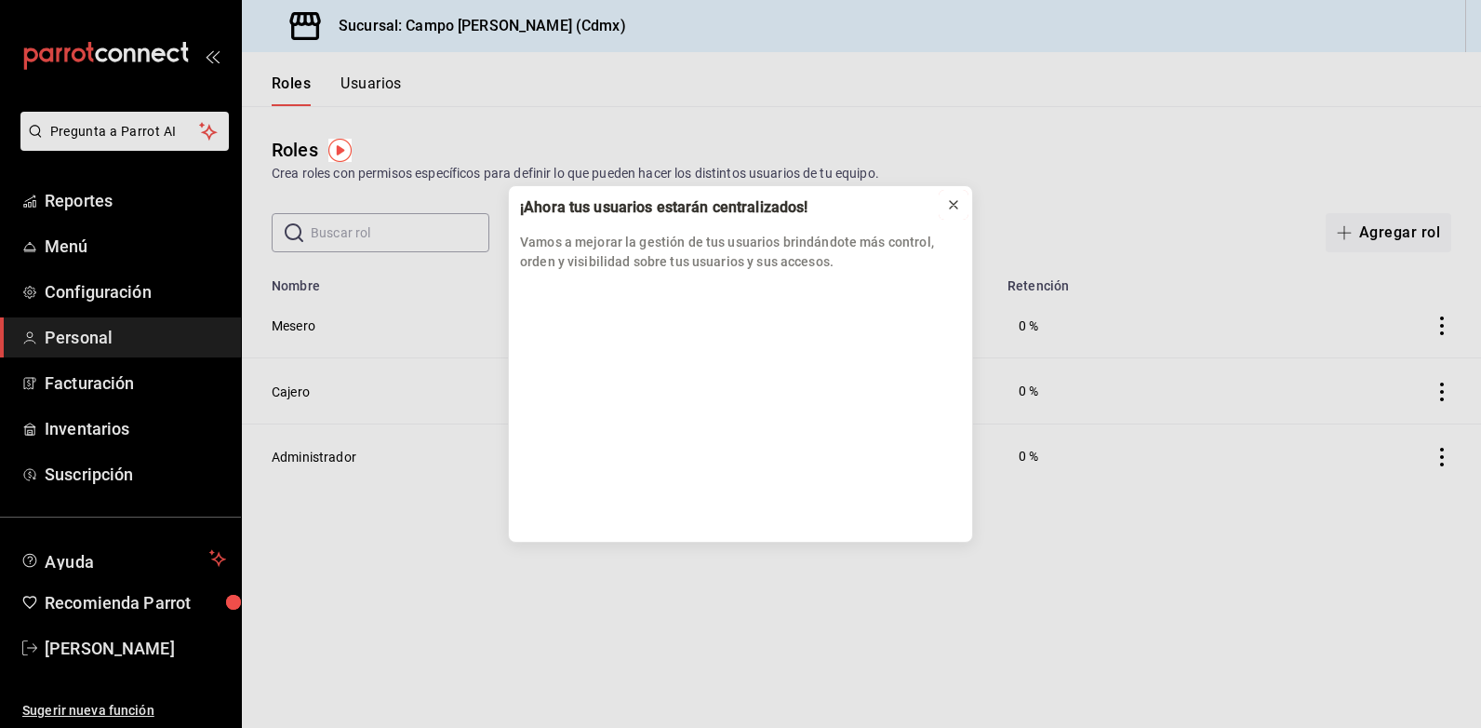
click at [955, 207] on icon at bounding box center [953, 204] width 15 height 15
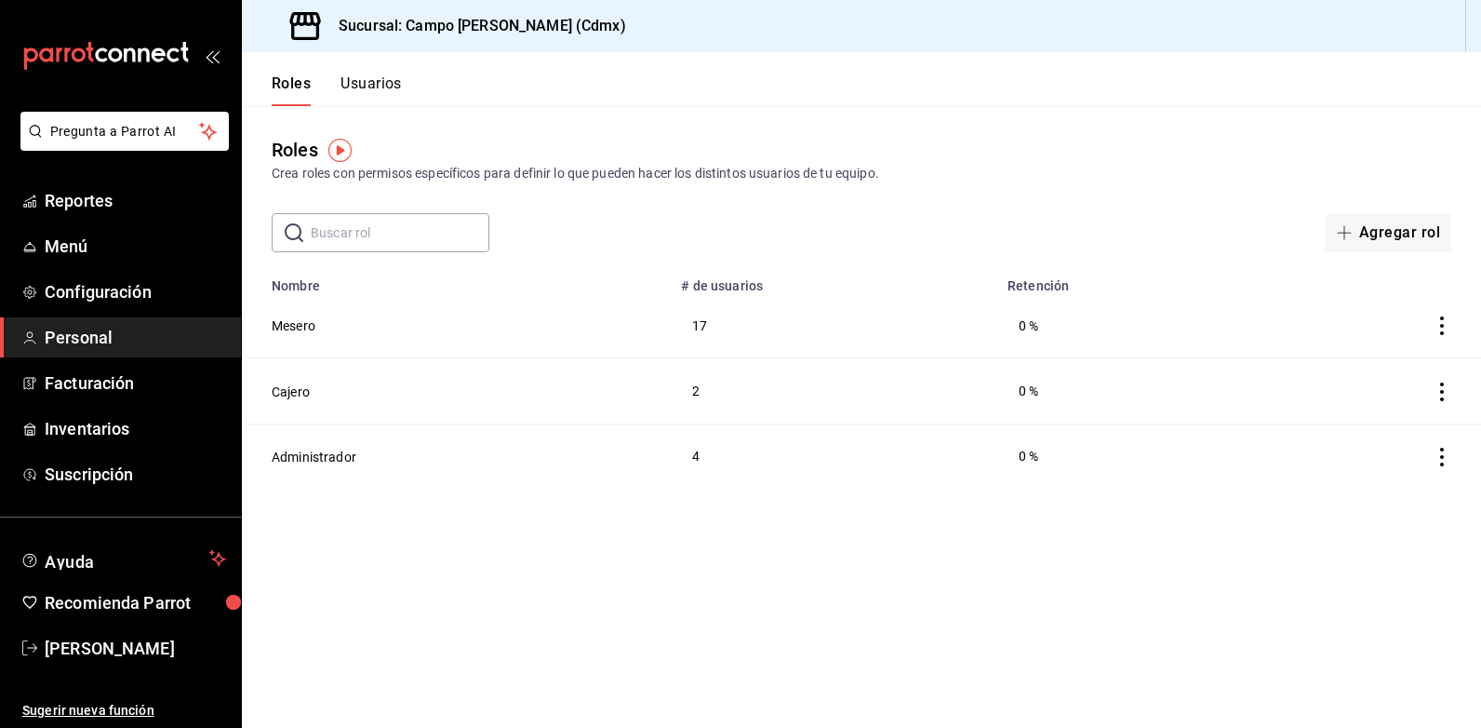
click at [372, 91] on button "Usuarios" at bounding box center [370, 90] width 61 height 32
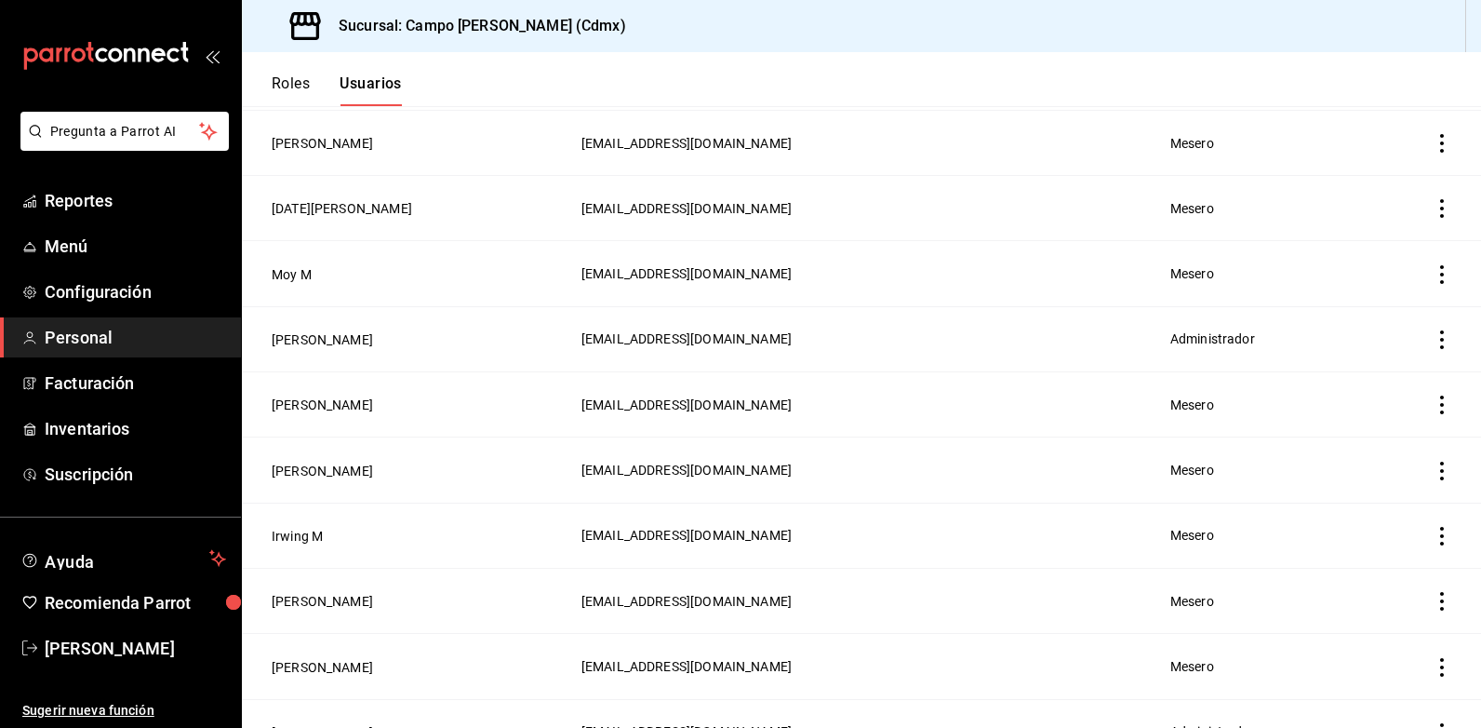
scroll to position [991, 0]
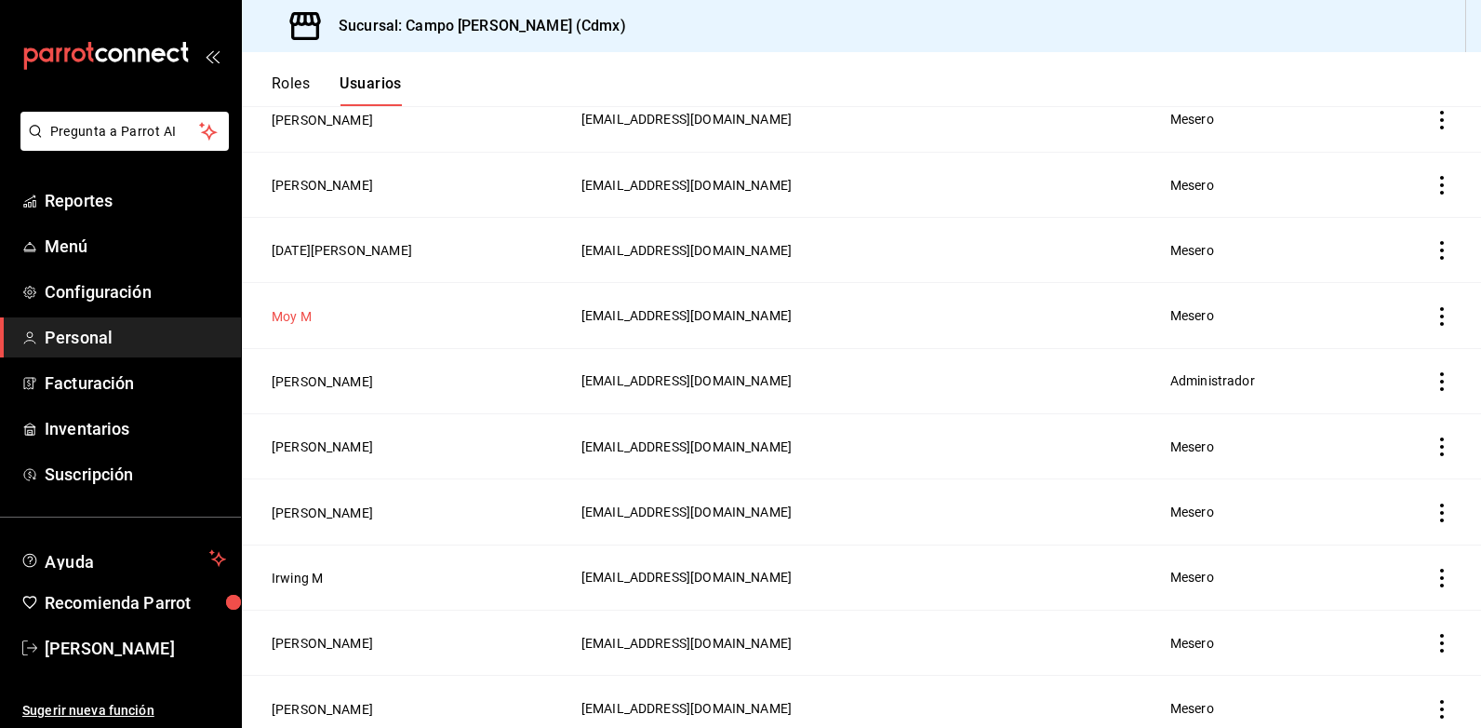
click at [287, 307] on button "Moy M" at bounding box center [292, 316] width 40 height 19
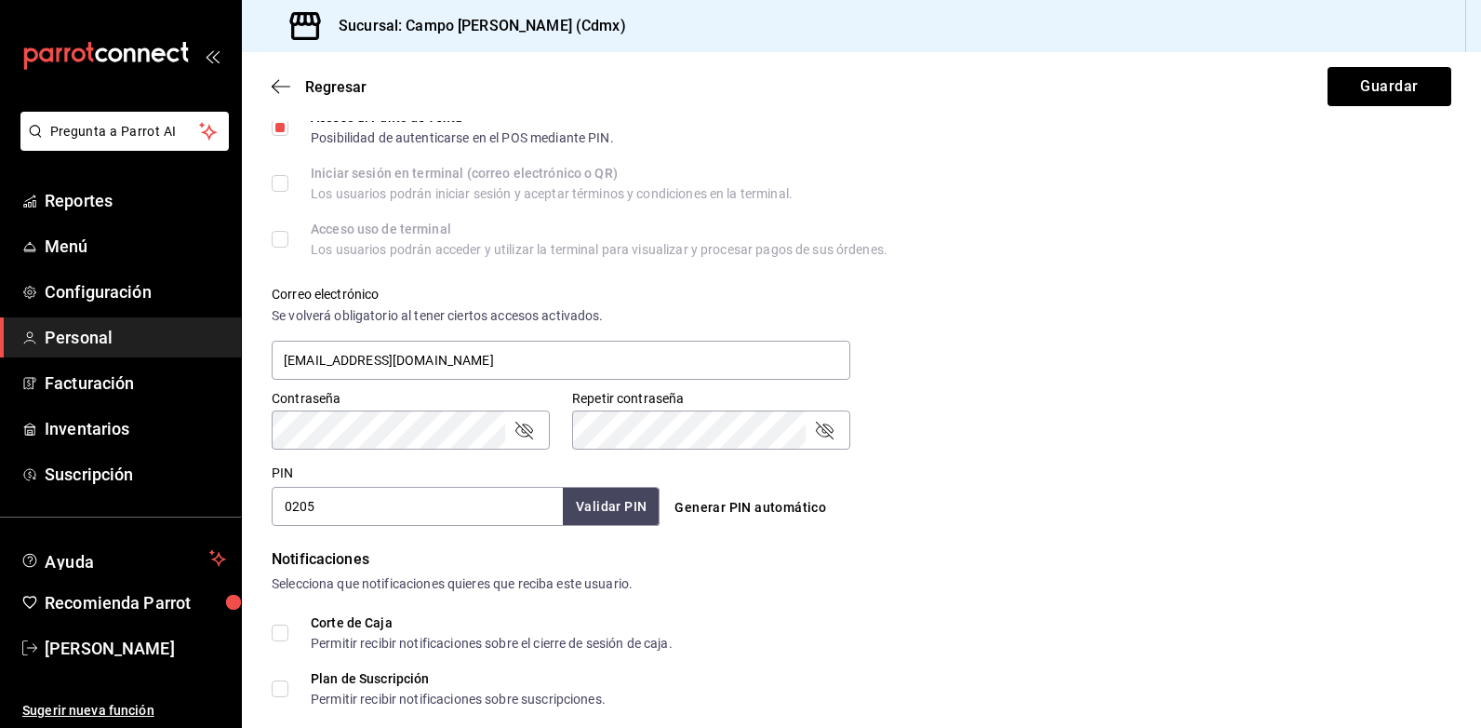
scroll to position [558, 0]
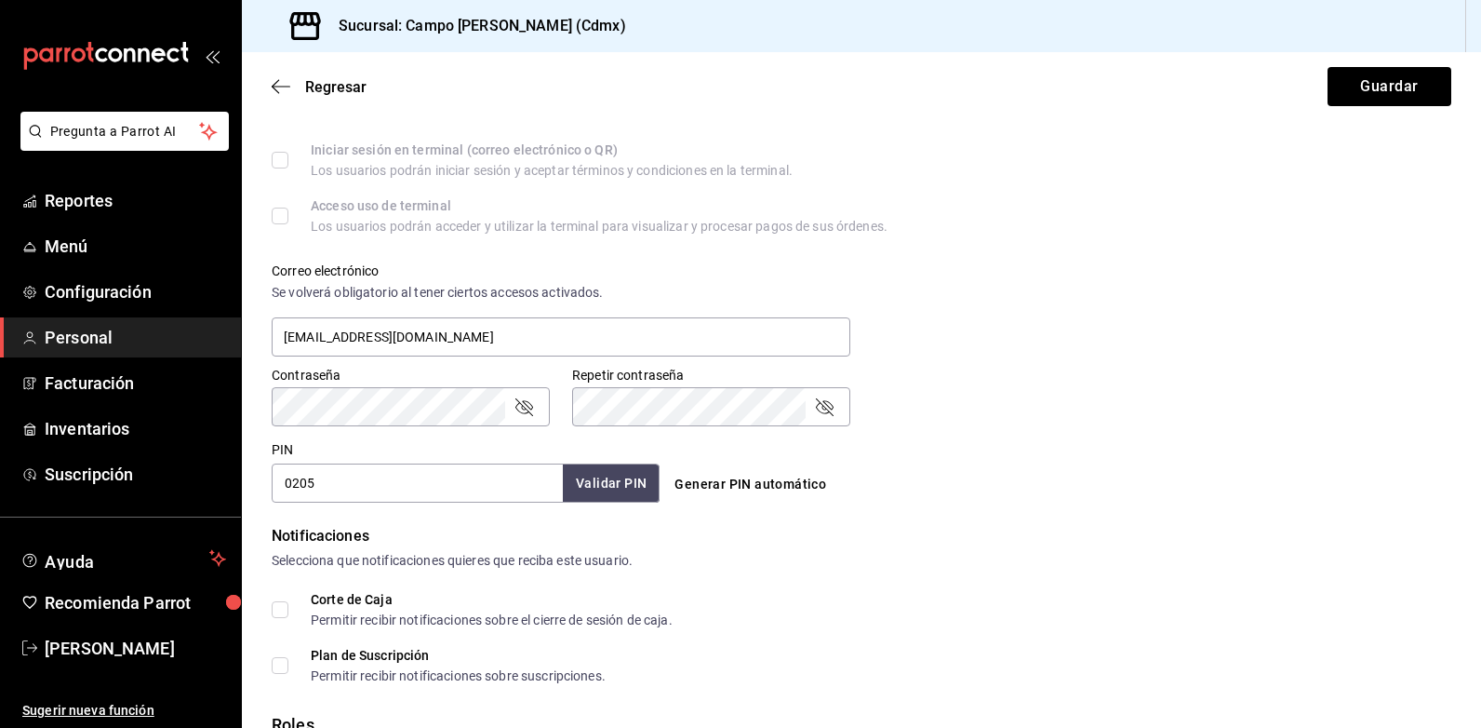
click at [361, 486] on input "0205" at bounding box center [417, 482] width 291 height 39
type input "0306"
click at [596, 487] on button "Validar PIN" at bounding box center [610, 483] width 99 height 40
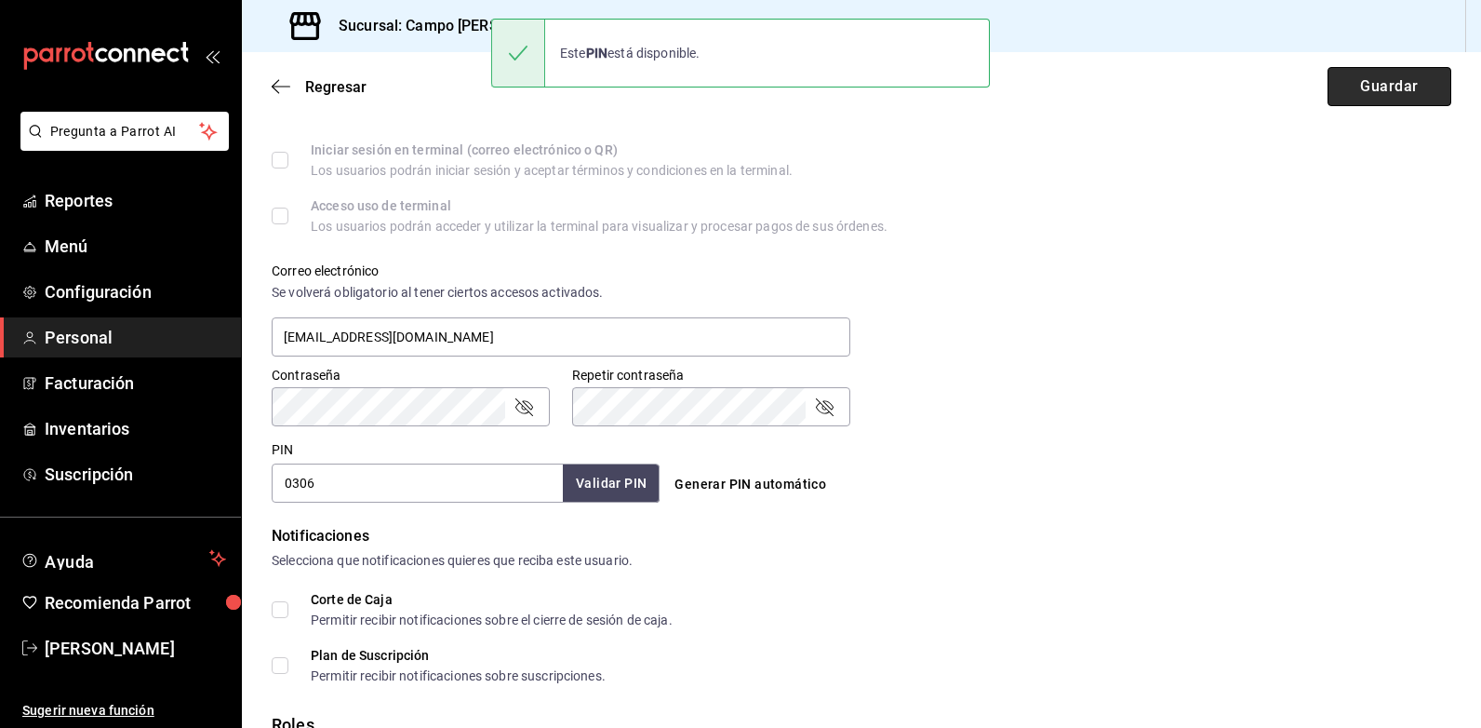
click at [1388, 83] on button "Guardar" at bounding box center [1390, 86] width 124 height 39
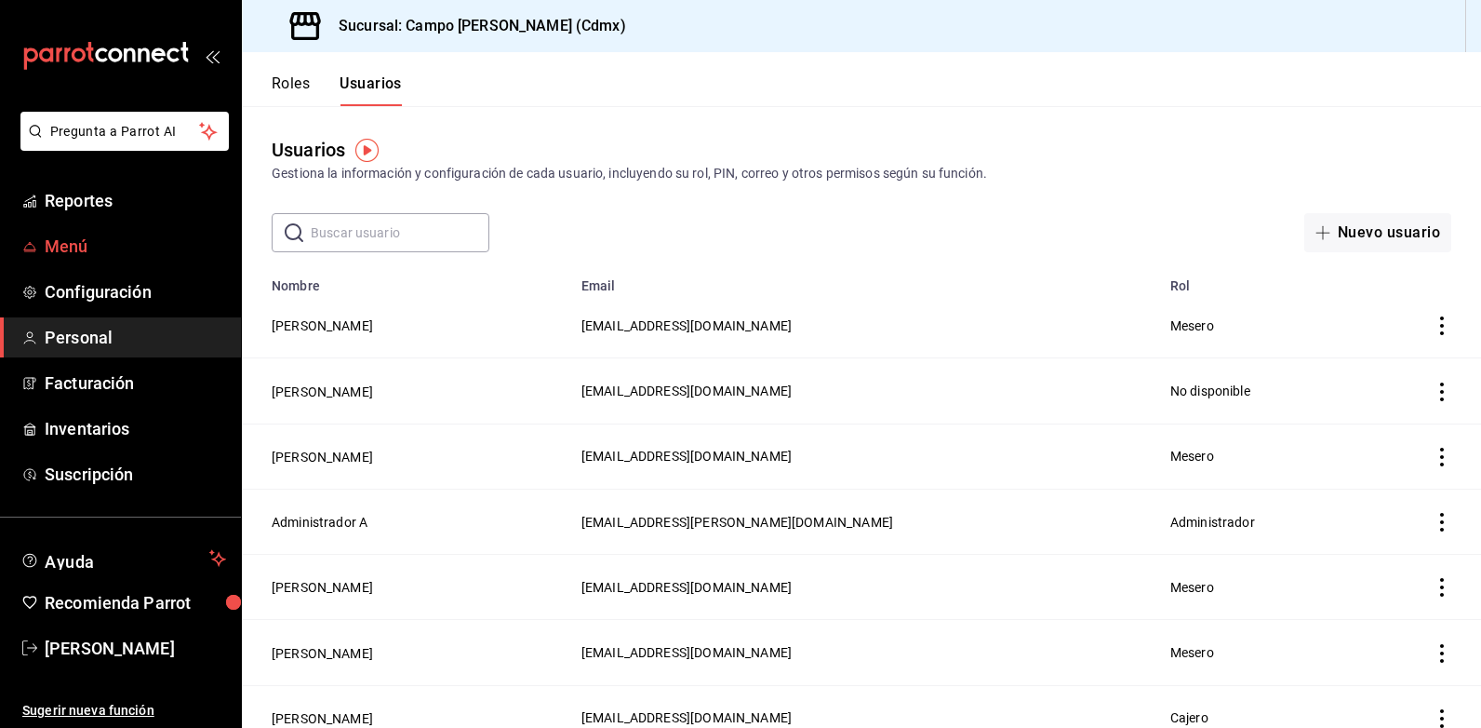
click at [91, 251] on span "Menú" at bounding box center [135, 246] width 181 height 25
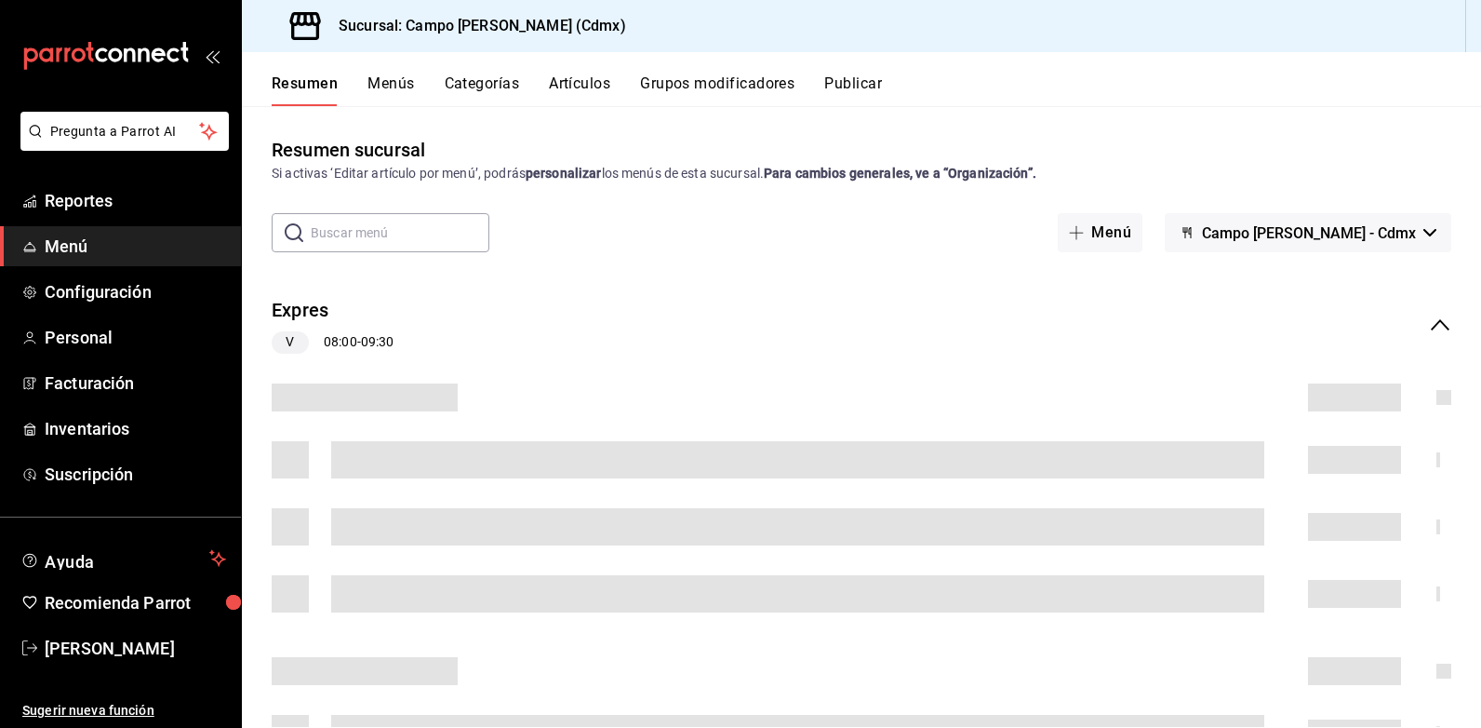
click at [594, 86] on button "Artículos" at bounding box center [579, 90] width 61 height 32
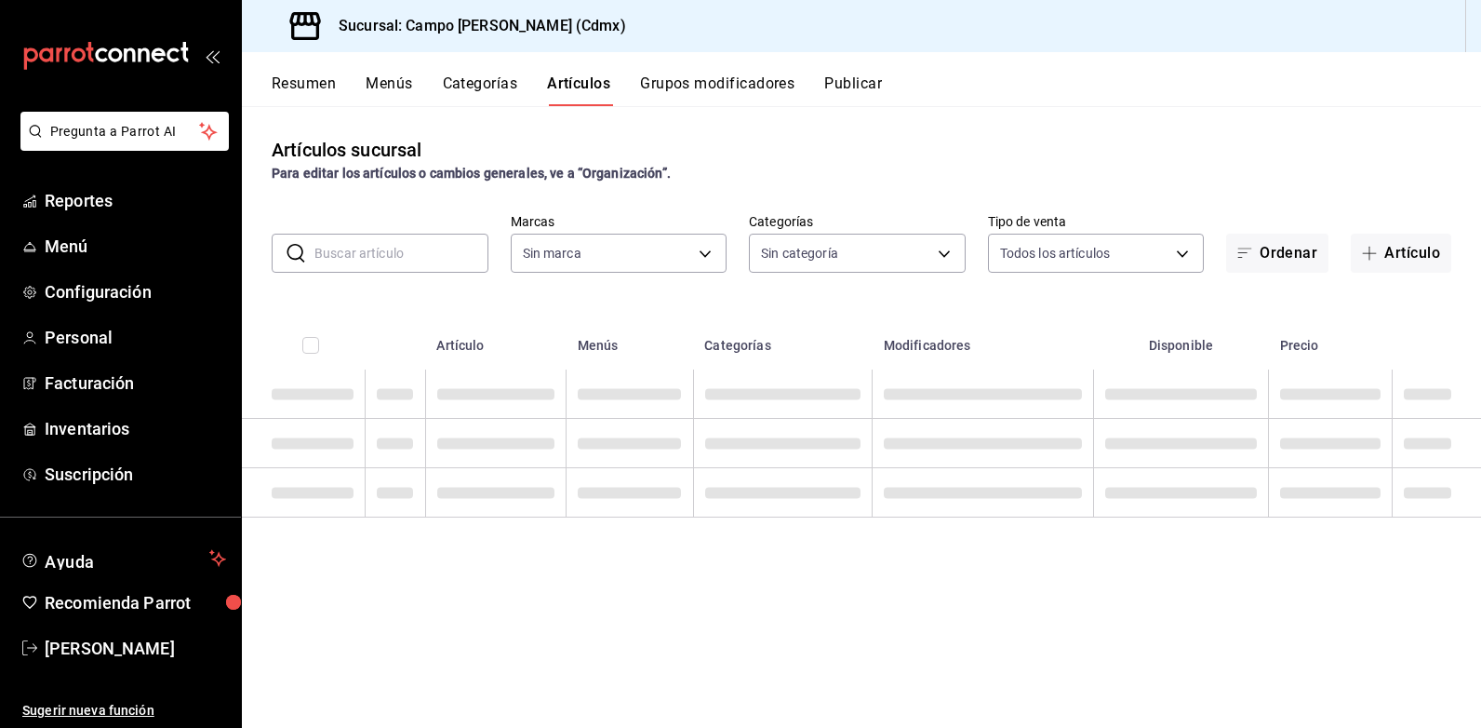
click at [390, 252] on input "text" at bounding box center [401, 252] width 174 height 37
type input "7ebd7ede-d875-4fe8-b9f3-e7dd10eca183"
type input "4c033641-04bc-475c-a669-d09db92f1b1c,98ec9246-b69e-4260-a24a-72abf99ea378,cd4ef…"
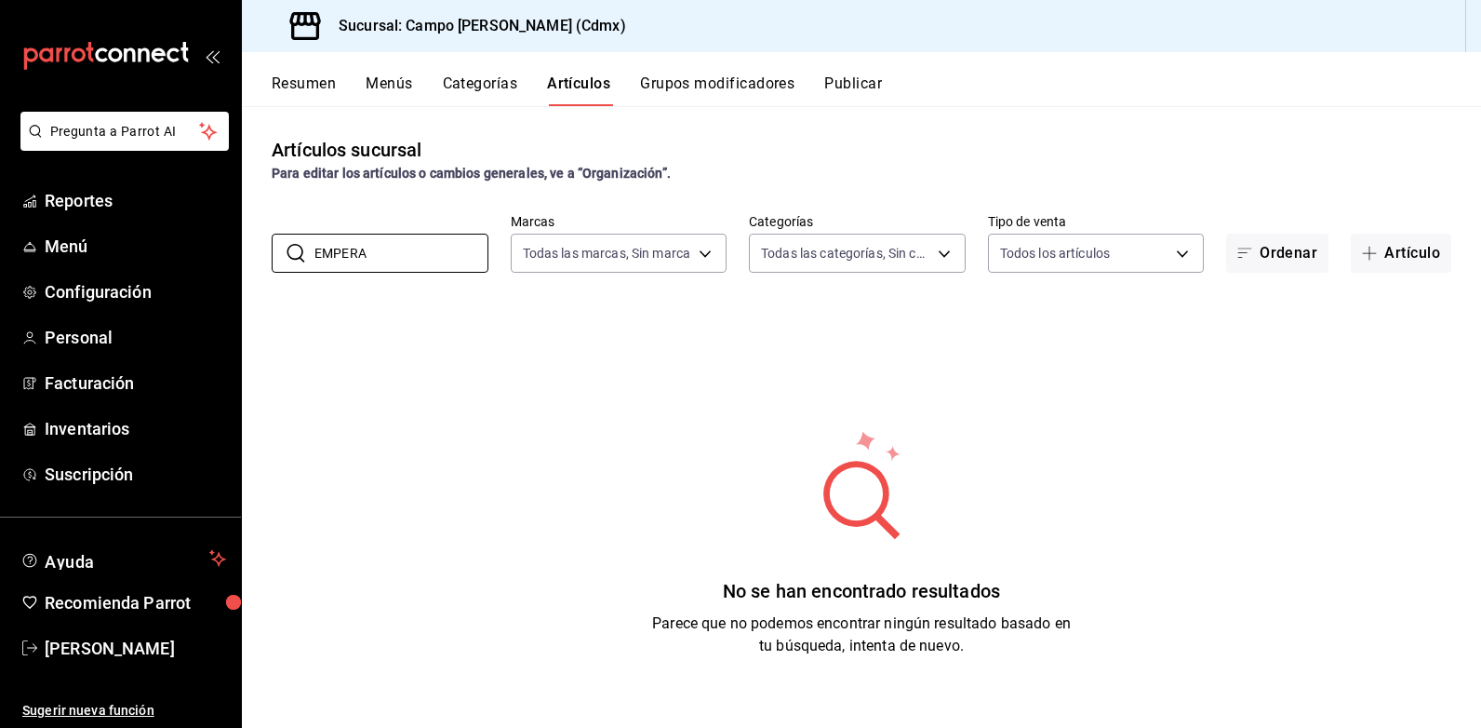
type input "EMPERA"
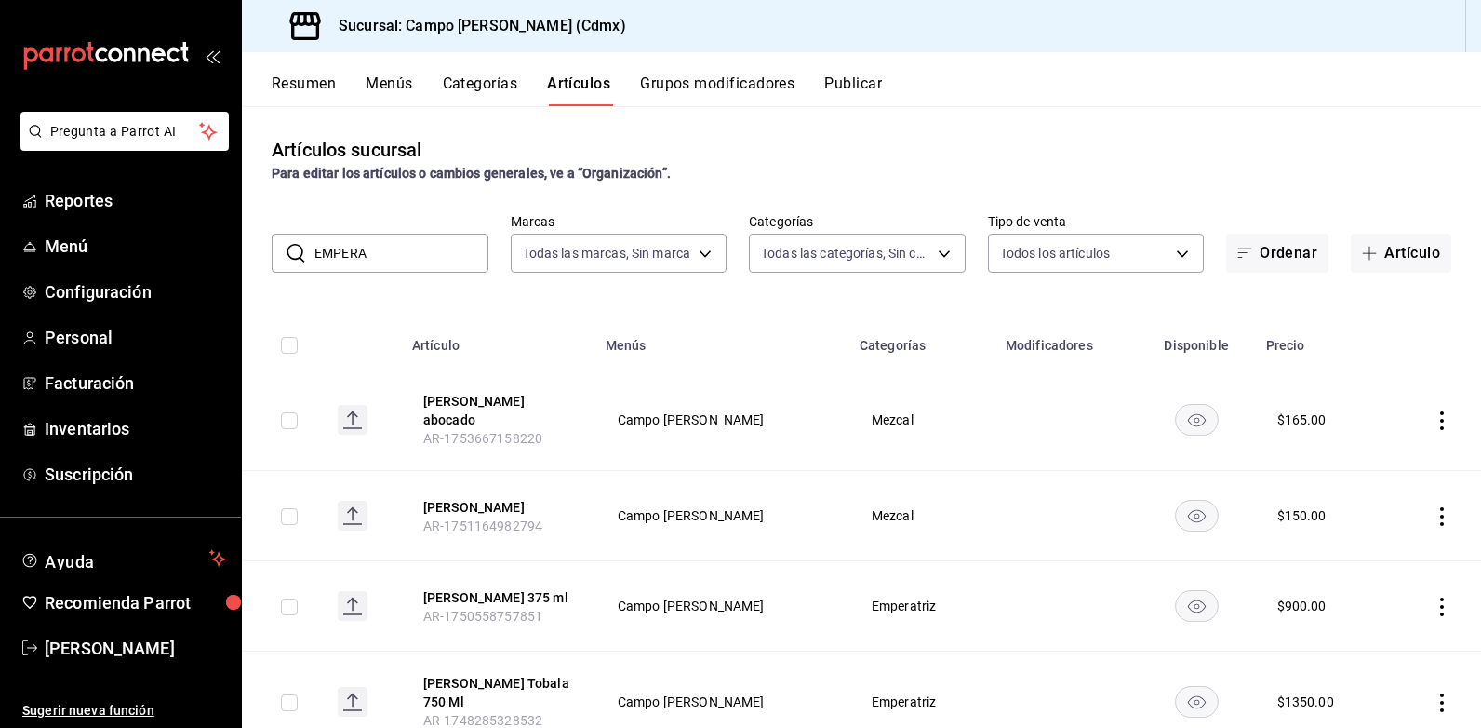
click at [809, 305] on div "Artículos sucursal Para editar los artículos o cambios generales, ve a “Organiz…" at bounding box center [861, 416] width 1239 height 621
click at [1409, 260] on button "Artículo" at bounding box center [1401, 253] width 100 height 39
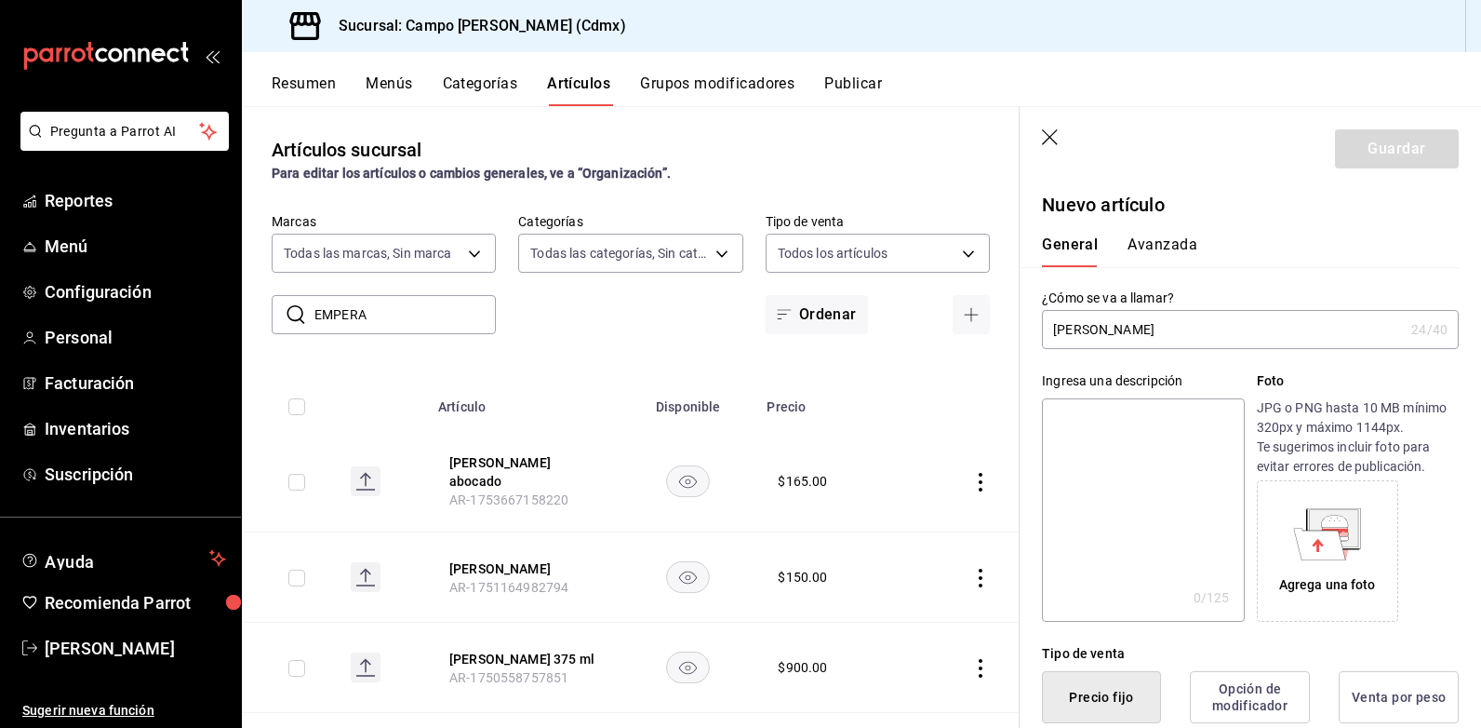
type input "Emperatriz Blanco Jabali"
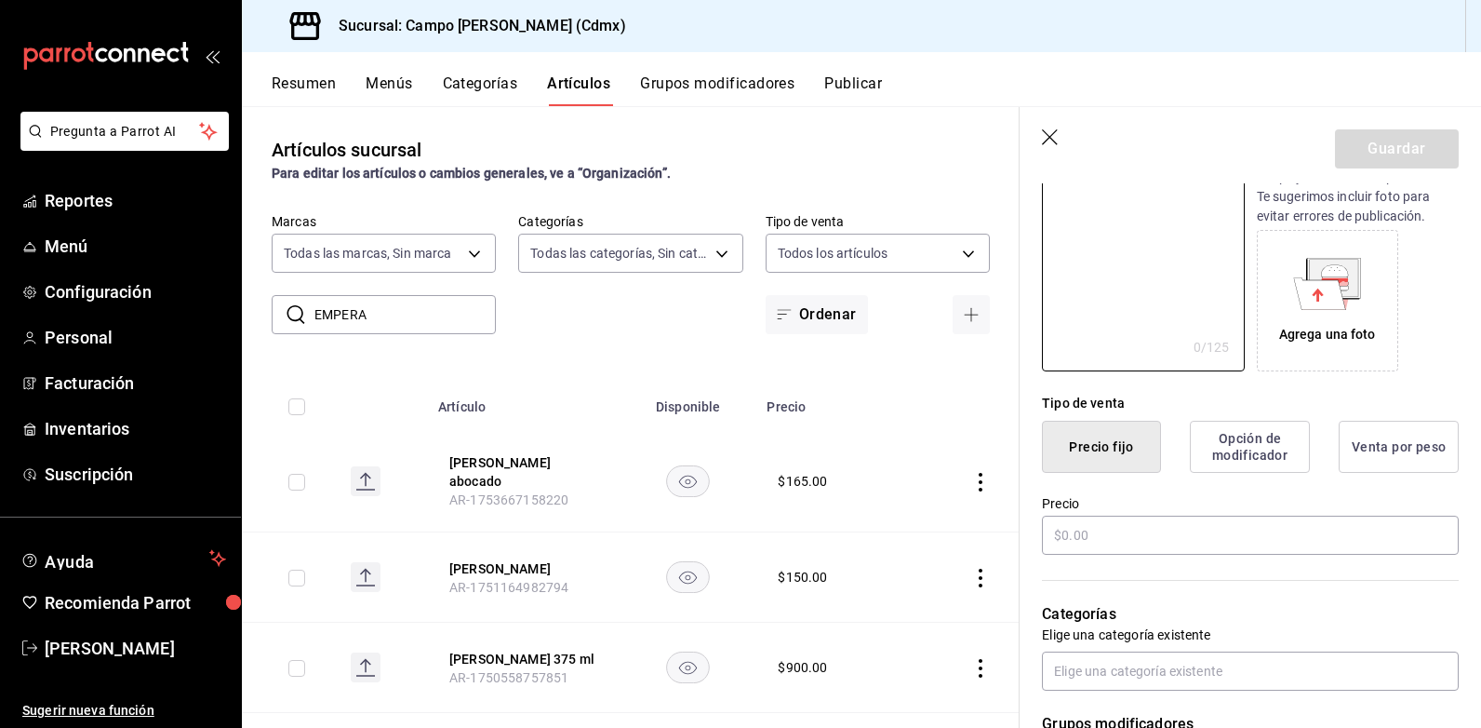
scroll to position [651, 0]
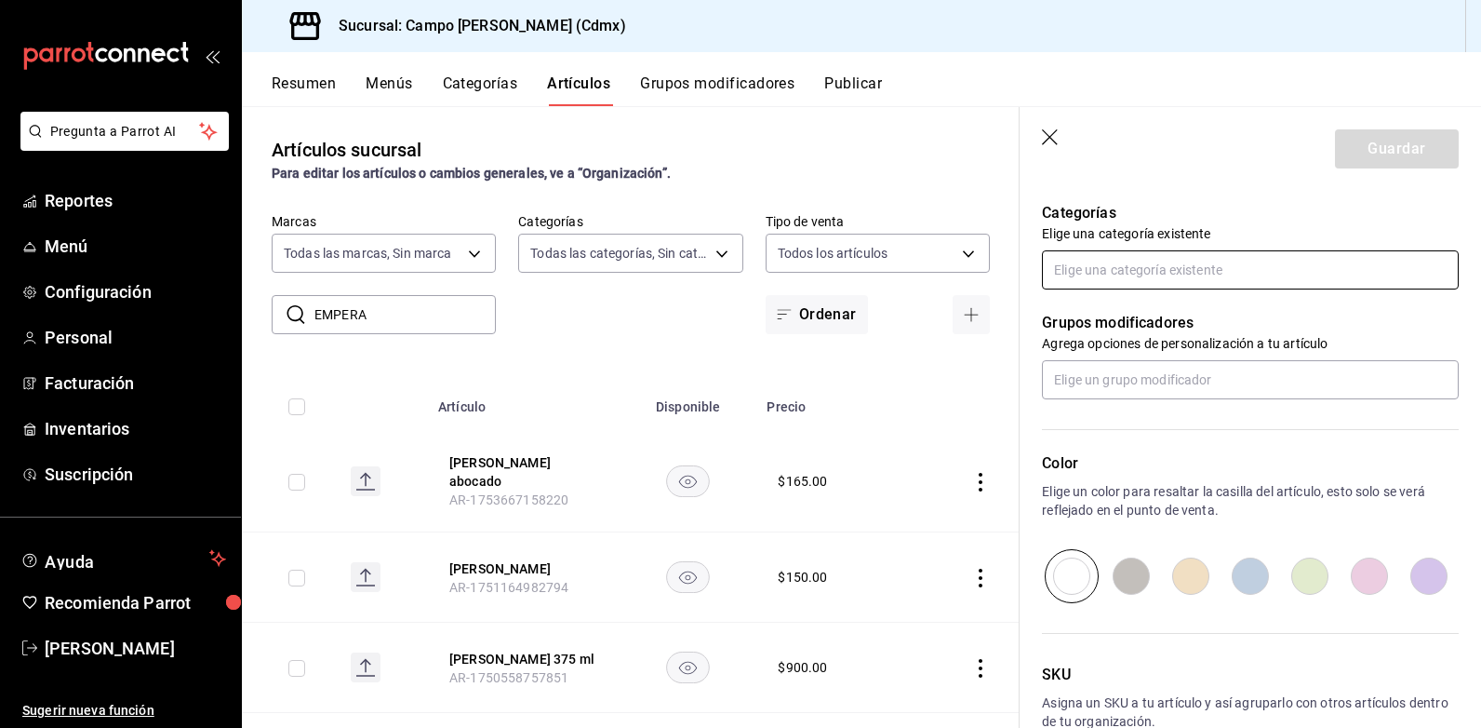
click at [1103, 277] on input "text" at bounding box center [1250, 269] width 417 height 39
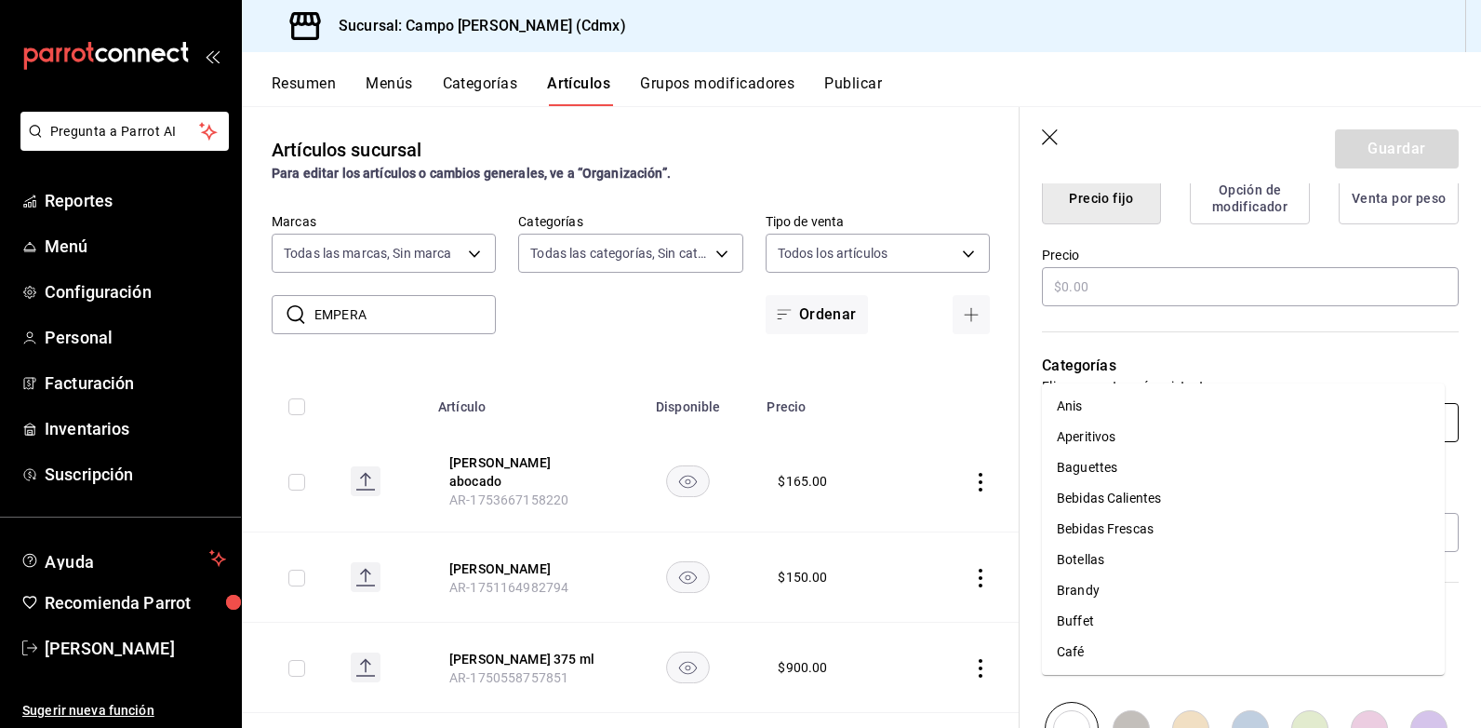
scroll to position [465, 0]
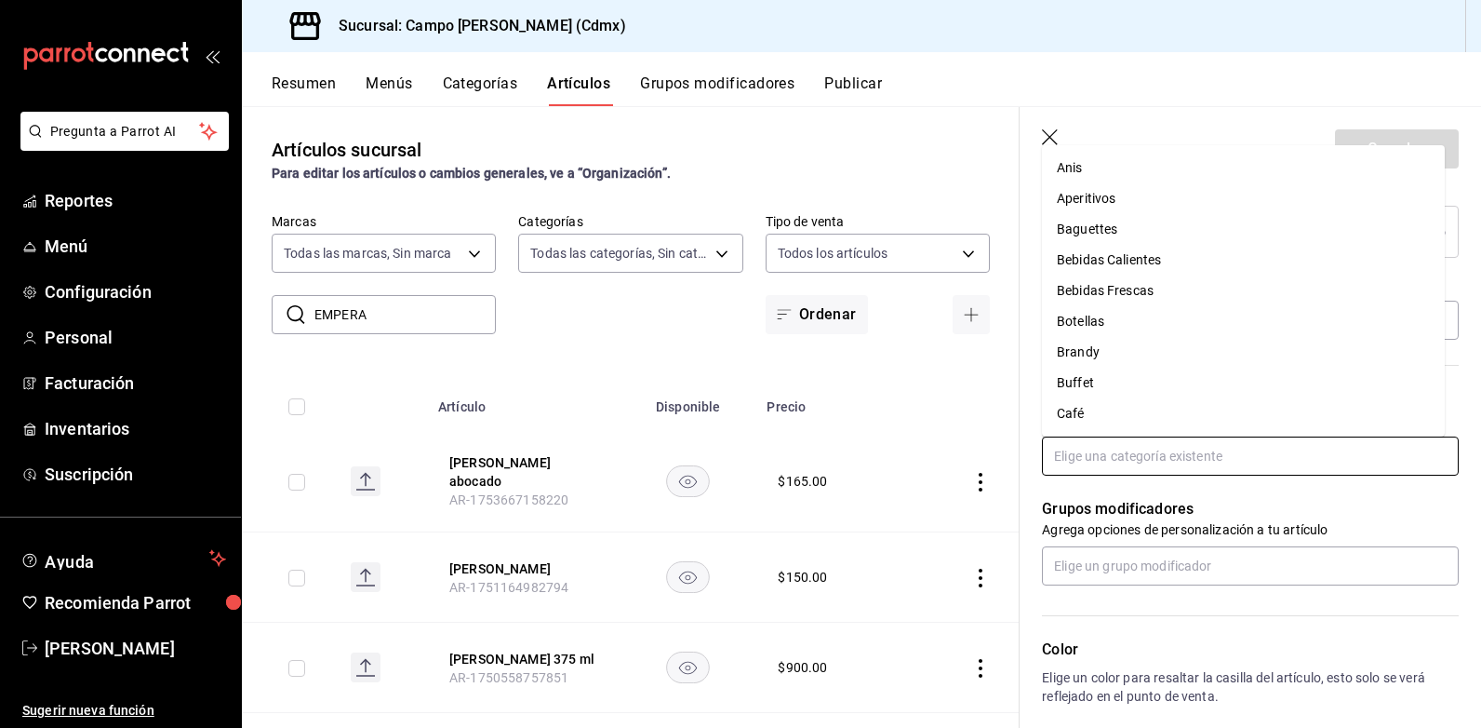
click at [1097, 463] on input "text" at bounding box center [1250, 455] width 417 height 39
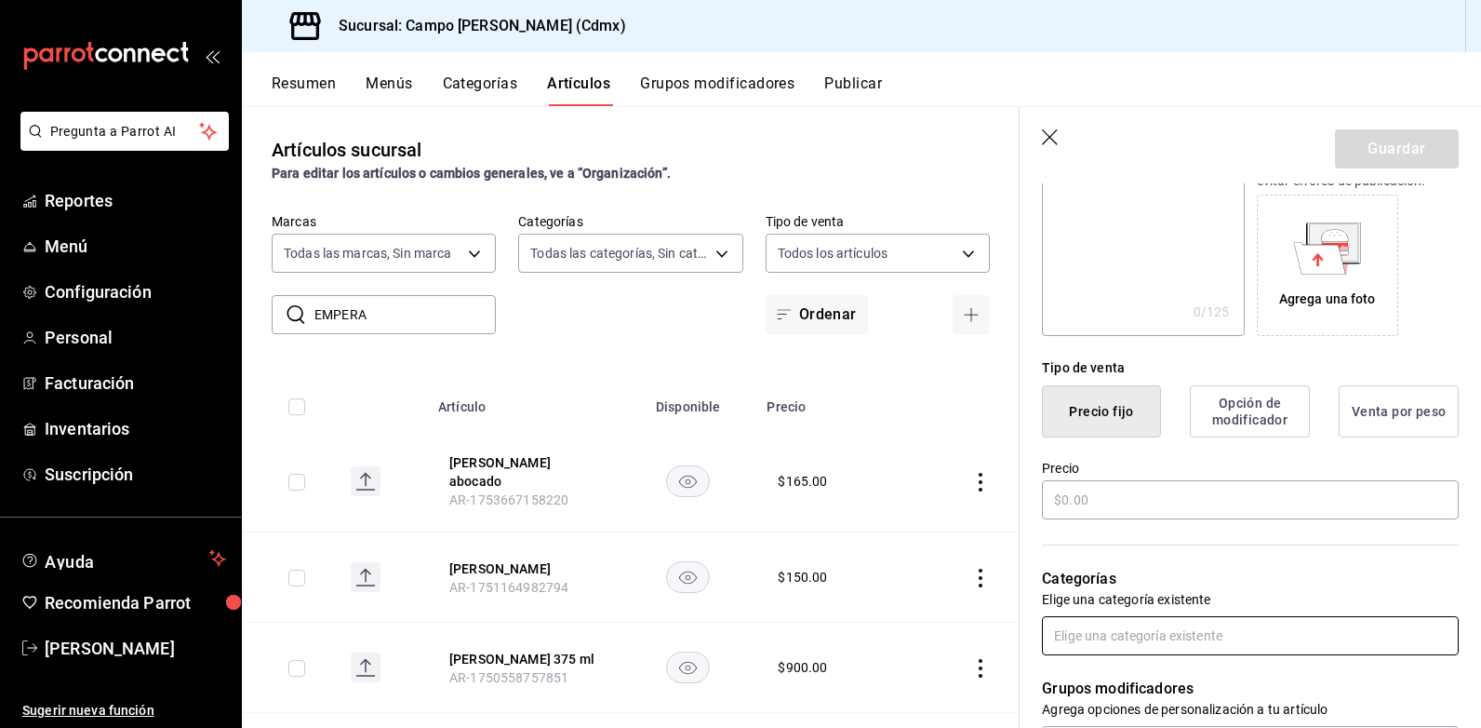
scroll to position [279, 0]
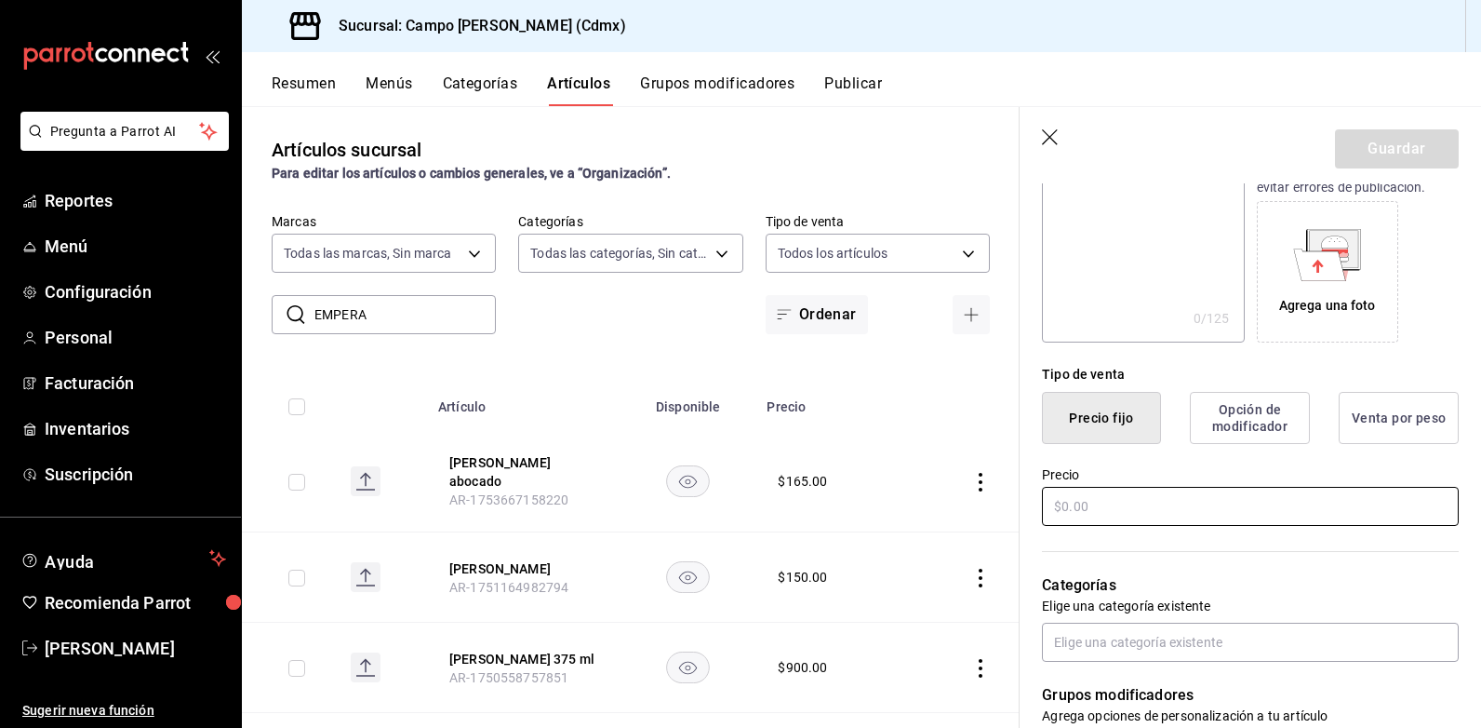
drag, startPoint x: 1096, startPoint y: 495, endPoint x: 1289, endPoint y: 516, distance: 193.8
click at [1098, 496] on input "text" at bounding box center [1250, 506] width 417 height 39
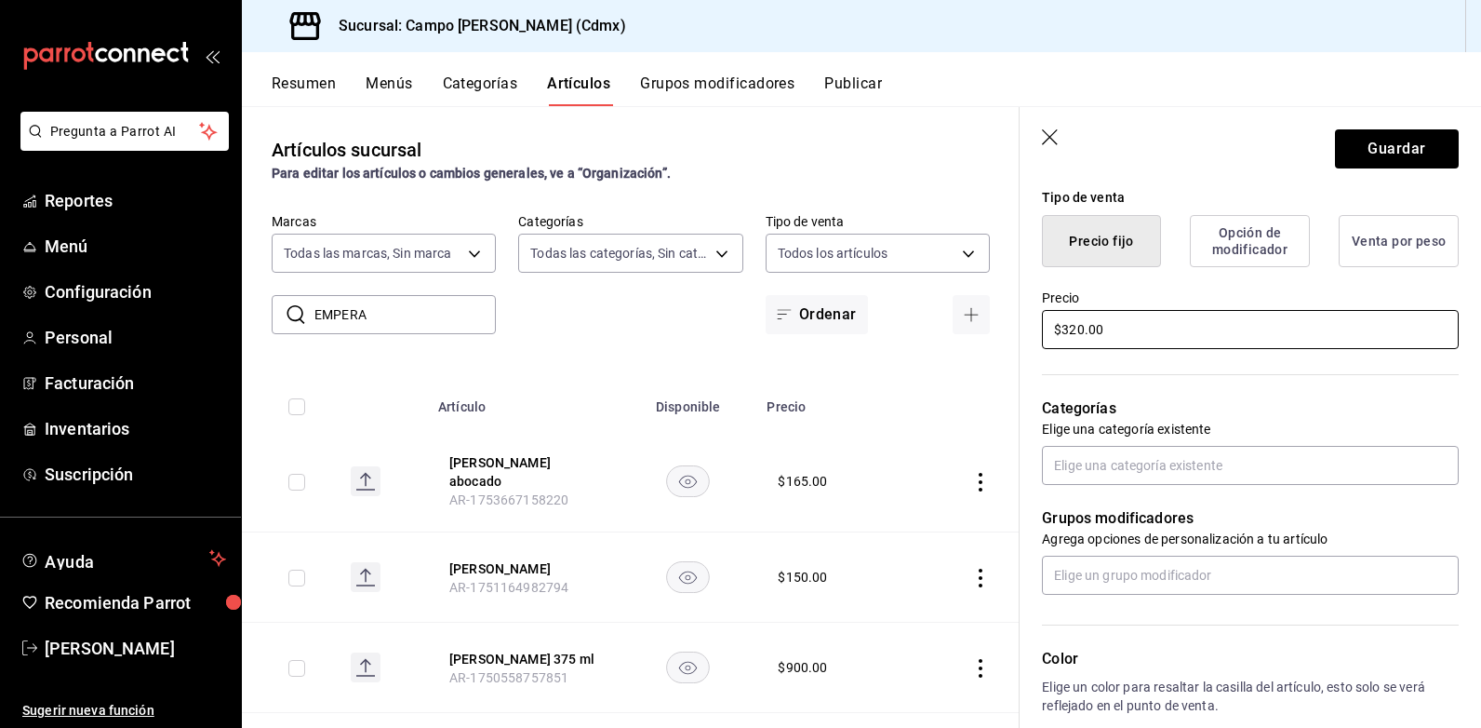
scroll to position [558, 0]
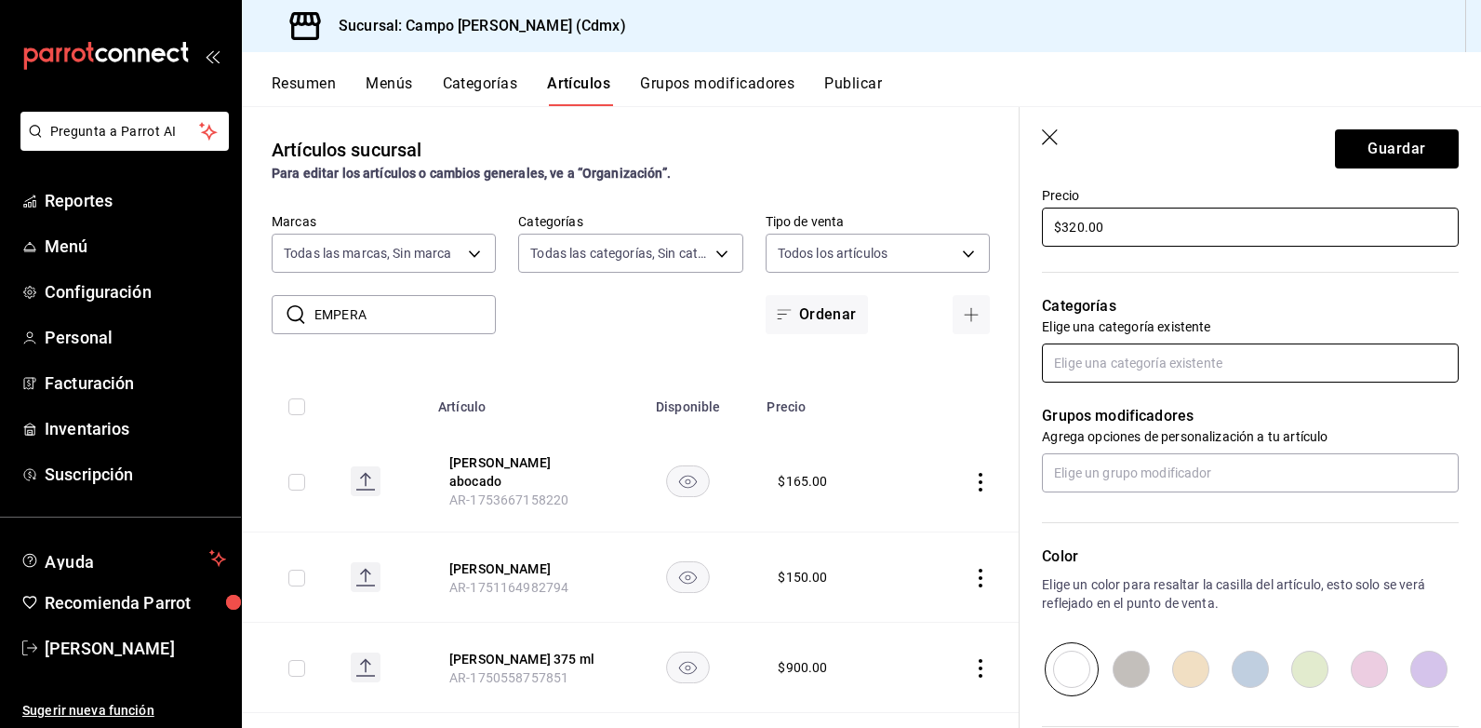
type input "$320.00"
click at [1102, 366] on input "text" at bounding box center [1250, 362] width 417 height 39
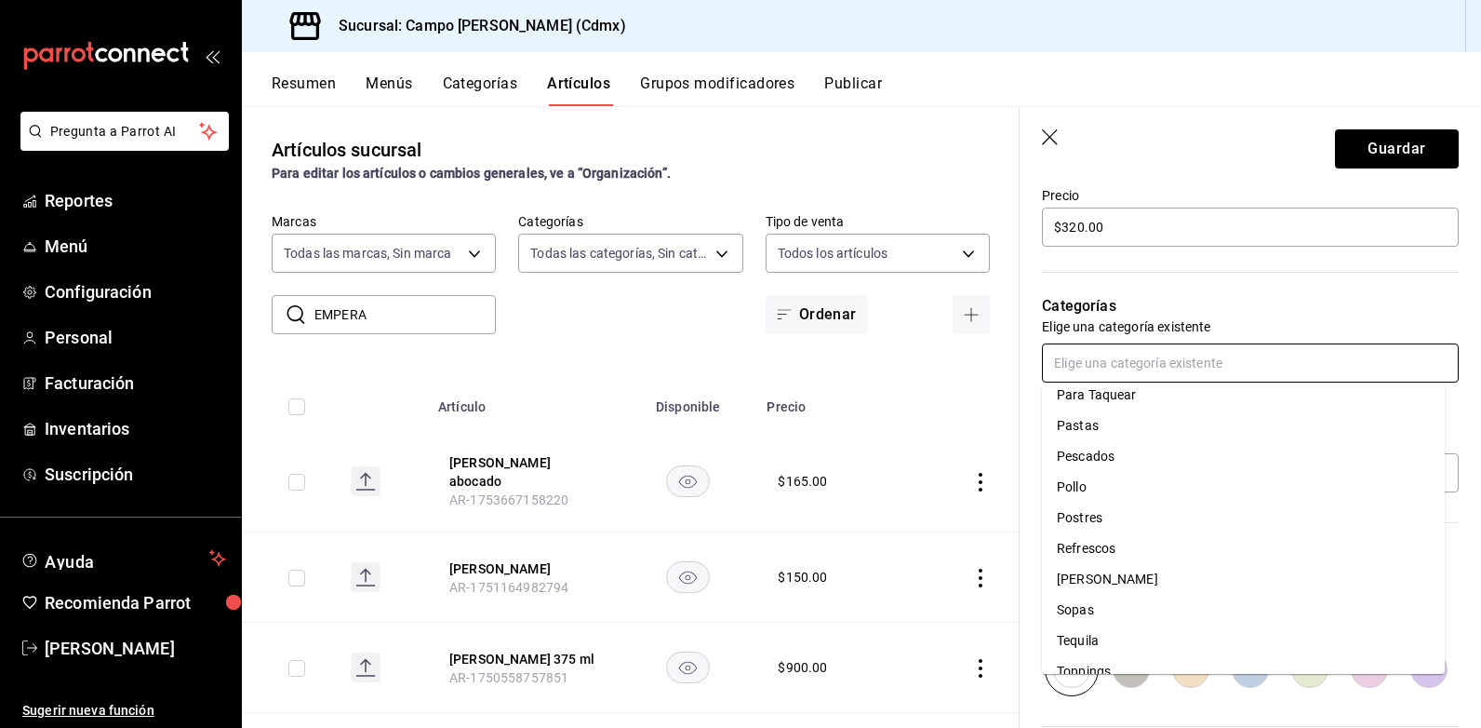
scroll to position [837, 0]
drag, startPoint x: 1082, startPoint y: 555, endPoint x: 1149, endPoint y: 529, distance: 71.9
click at [1082, 554] on li "Mezcal" at bounding box center [1243, 550] width 403 height 31
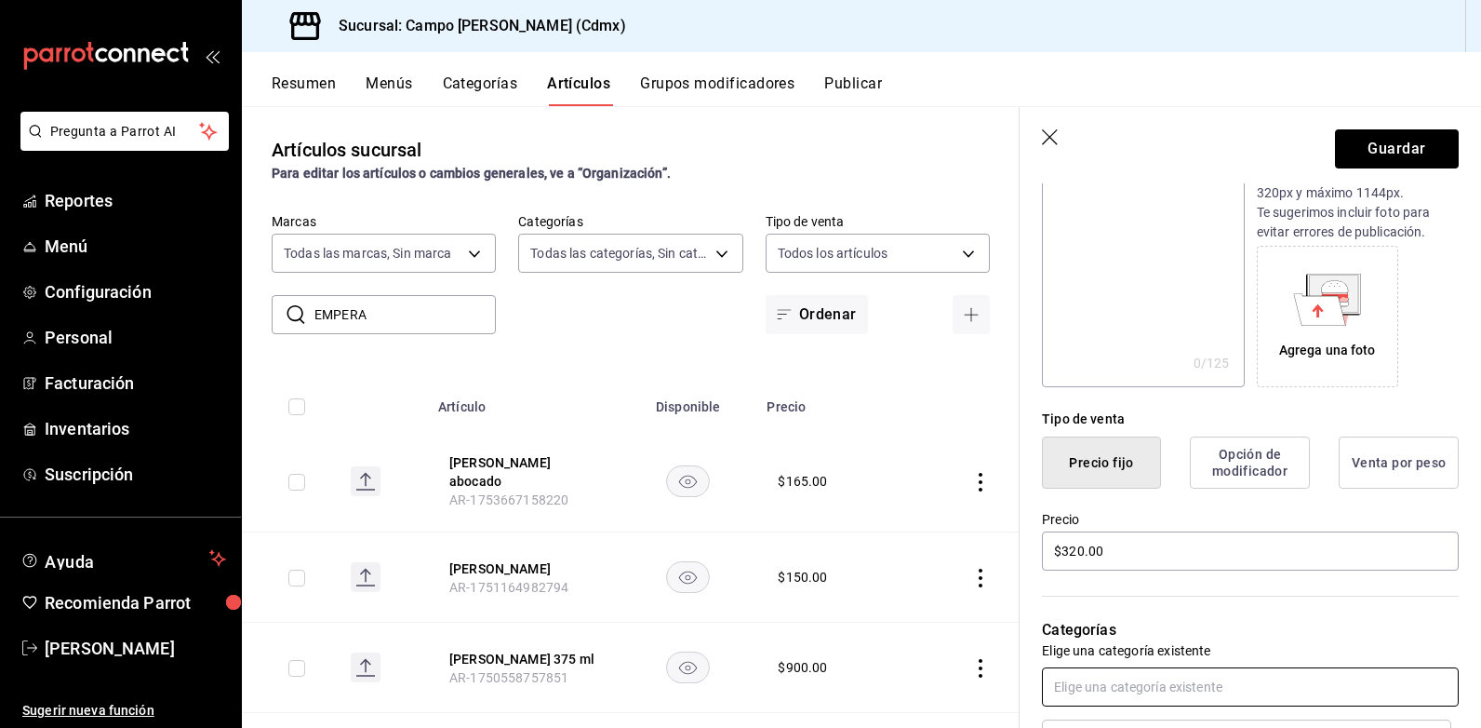
scroll to position [0, 0]
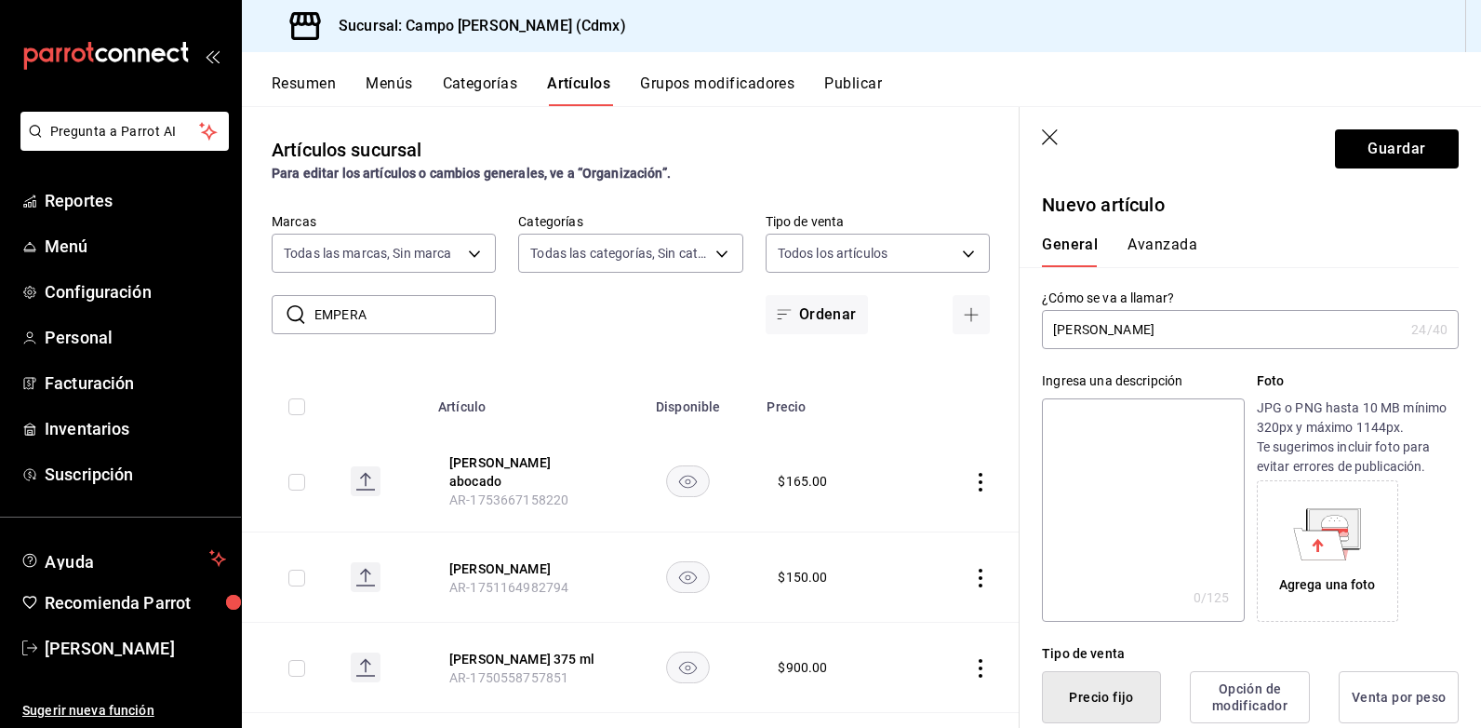
drag, startPoint x: 1155, startPoint y: 247, endPoint x: 1234, endPoint y: 286, distance: 87.4
click at [1156, 247] on button "Avanzada" at bounding box center [1163, 251] width 70 height 32
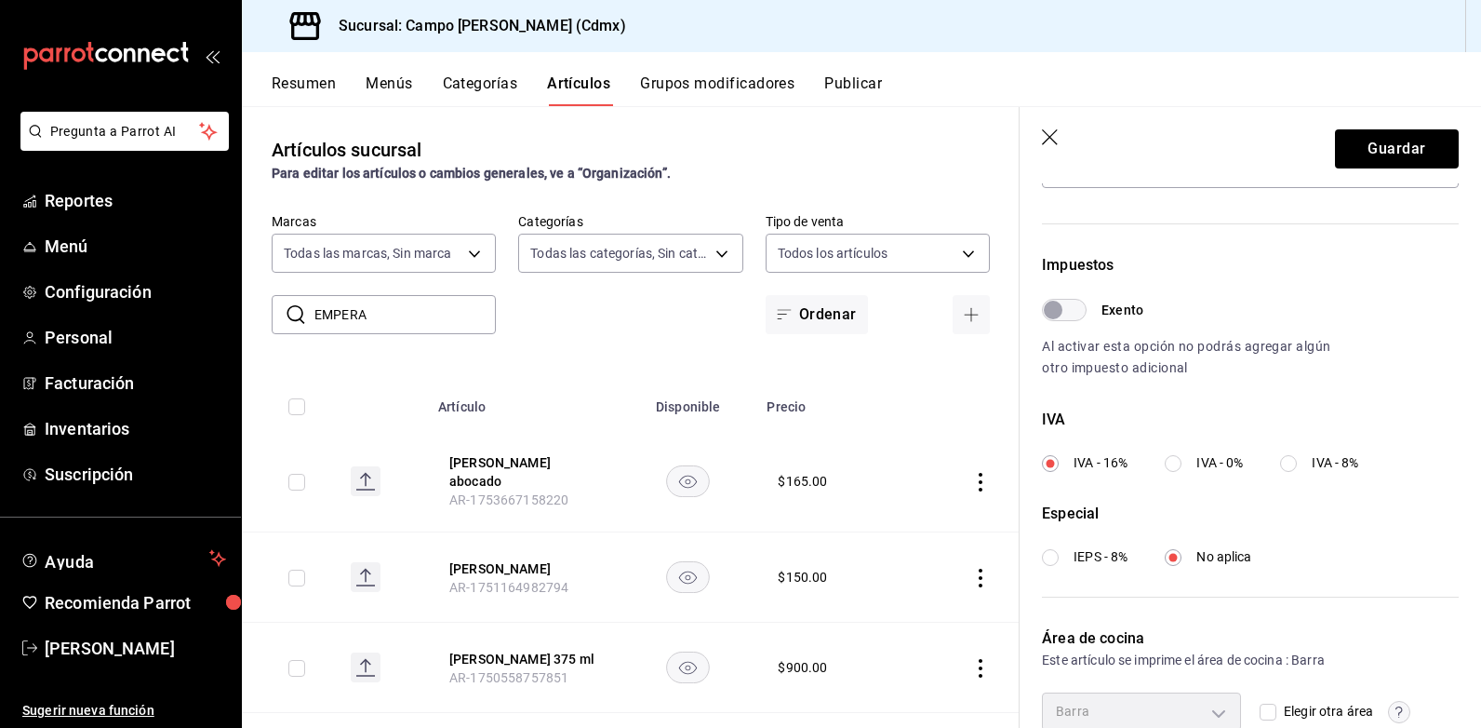
scroll to position [587, 0]
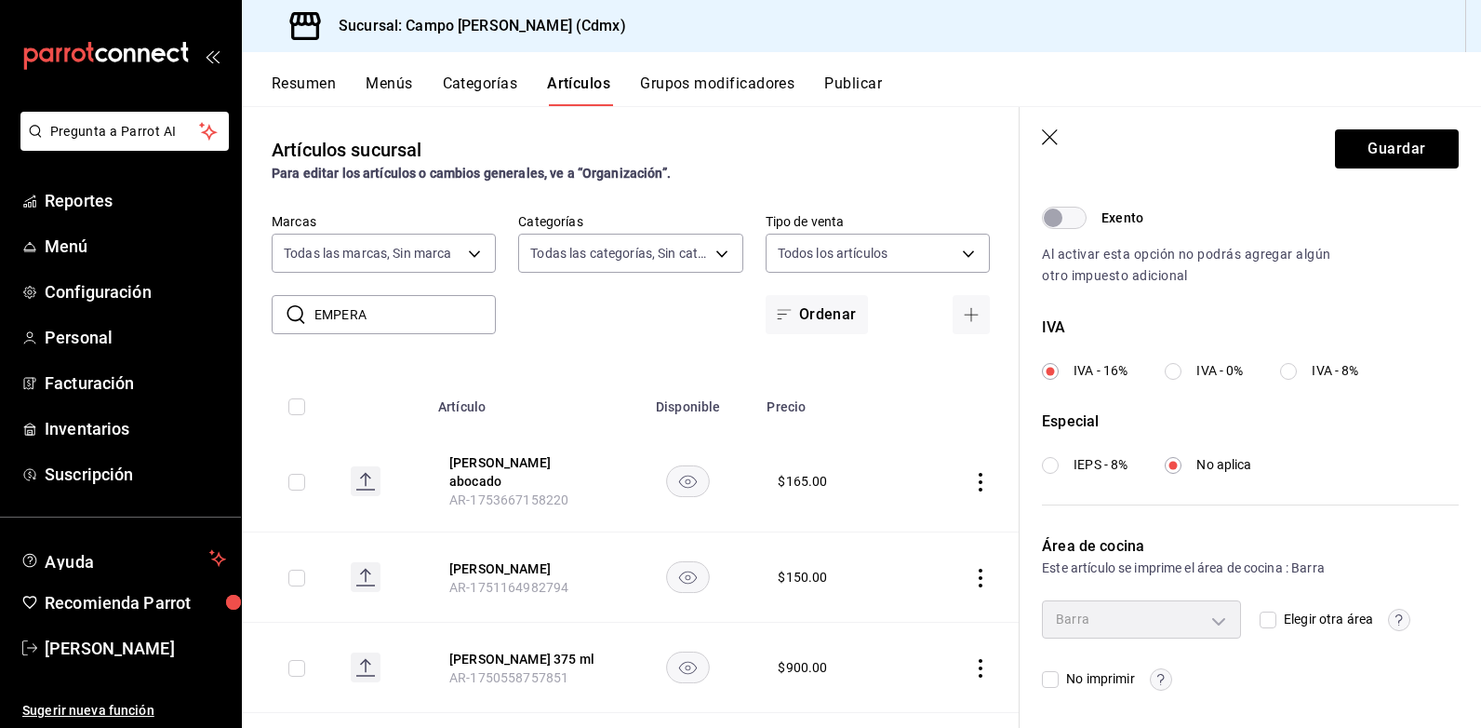
drag, startPoint x: 1268, startPoint y: 621, endPoint x: 1301, endPoint y: 589, distance: 45.4
click at [1275, 622] on label "Elegir otra área" at bounding box center [1316, 619] width 113 height 20
click at [1275, 622] on input "Elegir otra área" at bounding box center [1268, 619] width 17 height 17
checkbox input "true"
click at [1142, 613] on body "Pregunta a Parrot AI Reportes Menú Configuración Personal Facturación Inventari…" at bounding box center [740, 364] width 1481 height 728
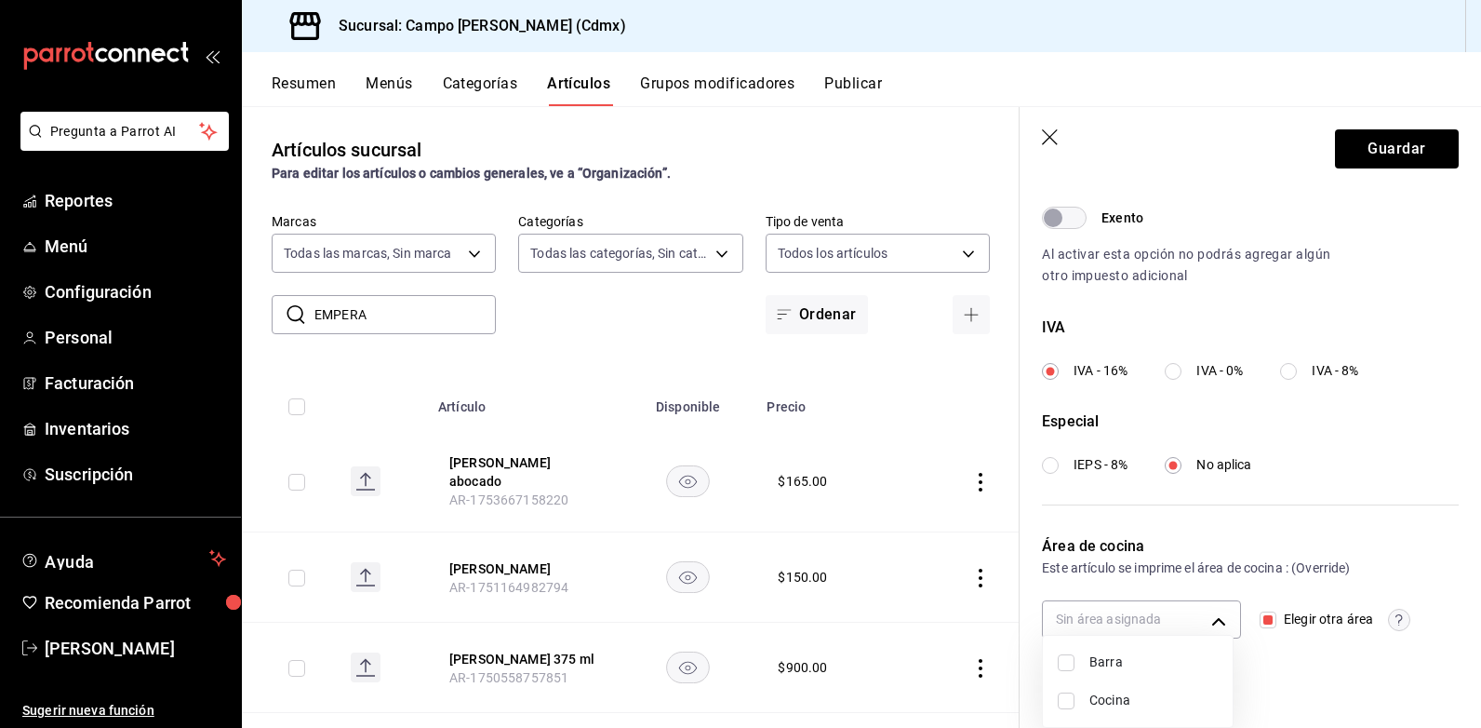
click at [1145, 663] on span "Barra" at bounding box center [1153, 662] width 128 height 20
type input "1ed939c8-50ac-4a7d-8625-81504ad16a10"
checkbox input "true"
click at [1365, 156] on div at bounding box center [740, 364] width 1481 height 728
click at [1408, 140] on button "Guardar" at bounding box center [1397, 148] width 124 height 39
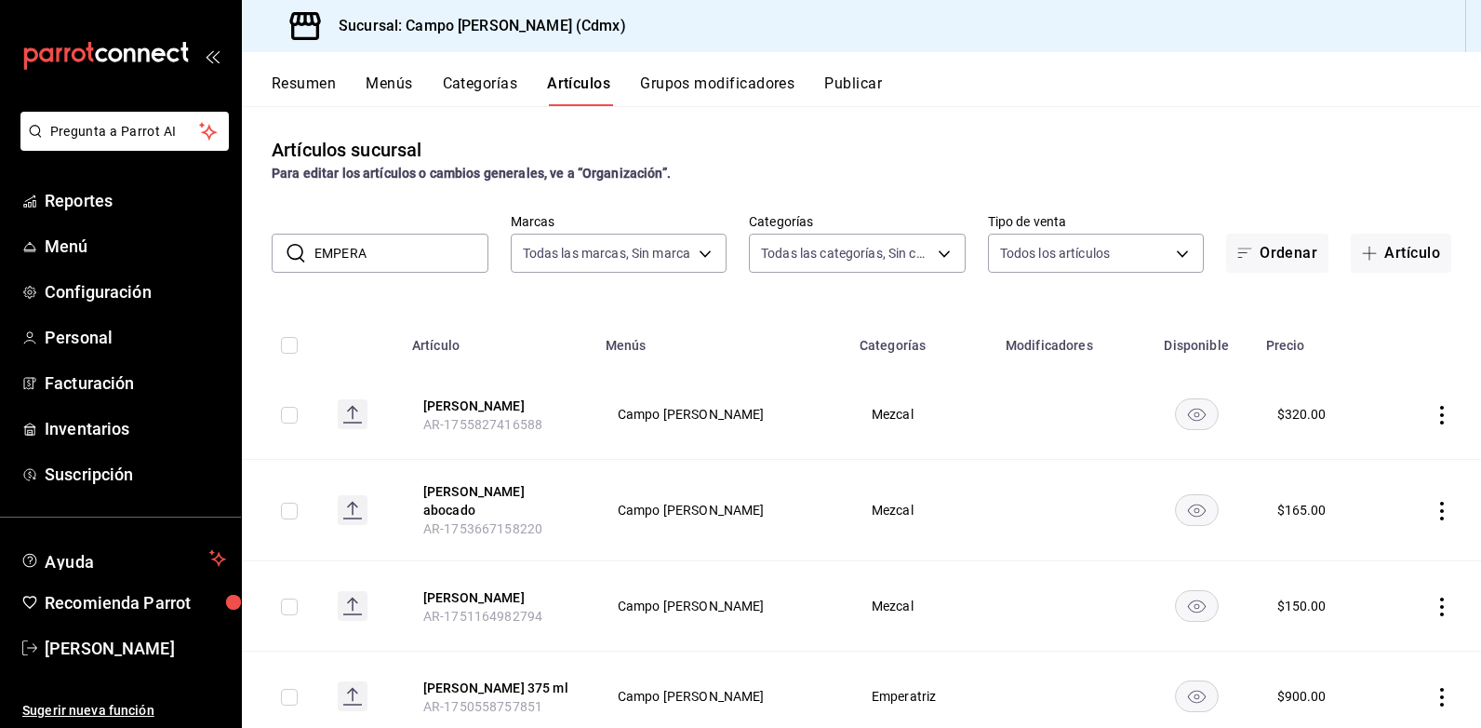
click at [296, 420] on input "checkbox" at bounding box center [289, 415] width 17 height 17
checkbox input "true"
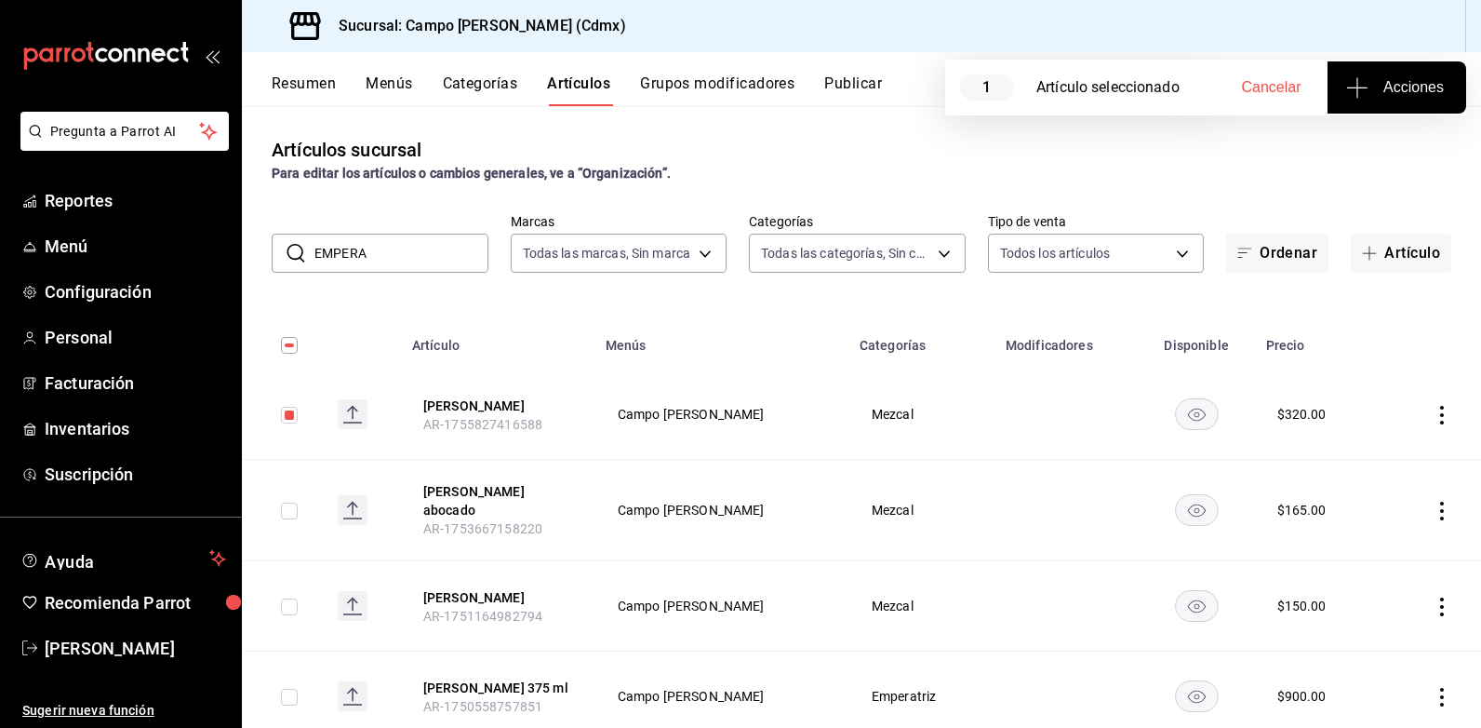
click at [1373, 91] on span "Acciones" at bounding box center [1397, 87] width 94 height 22
click at [1381, 145] on span "Agregar tipo" at bounding box center [1397, 146] width 110 height 20
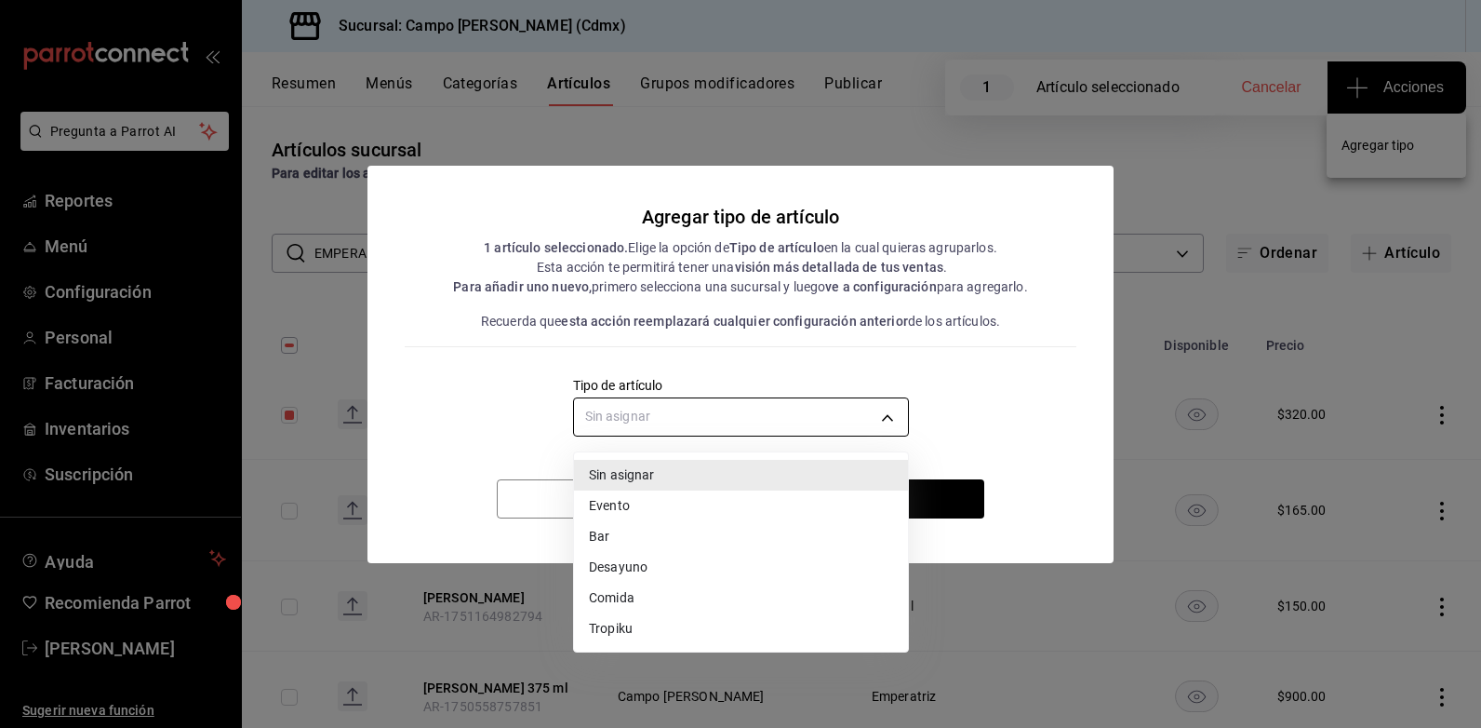
click at [610, 413] on body "Pregunta a Parrot AI Reportes Menú Configuración Personal Facturación Inventari…" at bounding box center [740, 364] width 1481 height 728
click at [661, 543] on li "Bar" at bounding box center [741, 536] width 334 height 31
type input "bb37ed47-5274-4428-9eea-4ba6f32805d6"
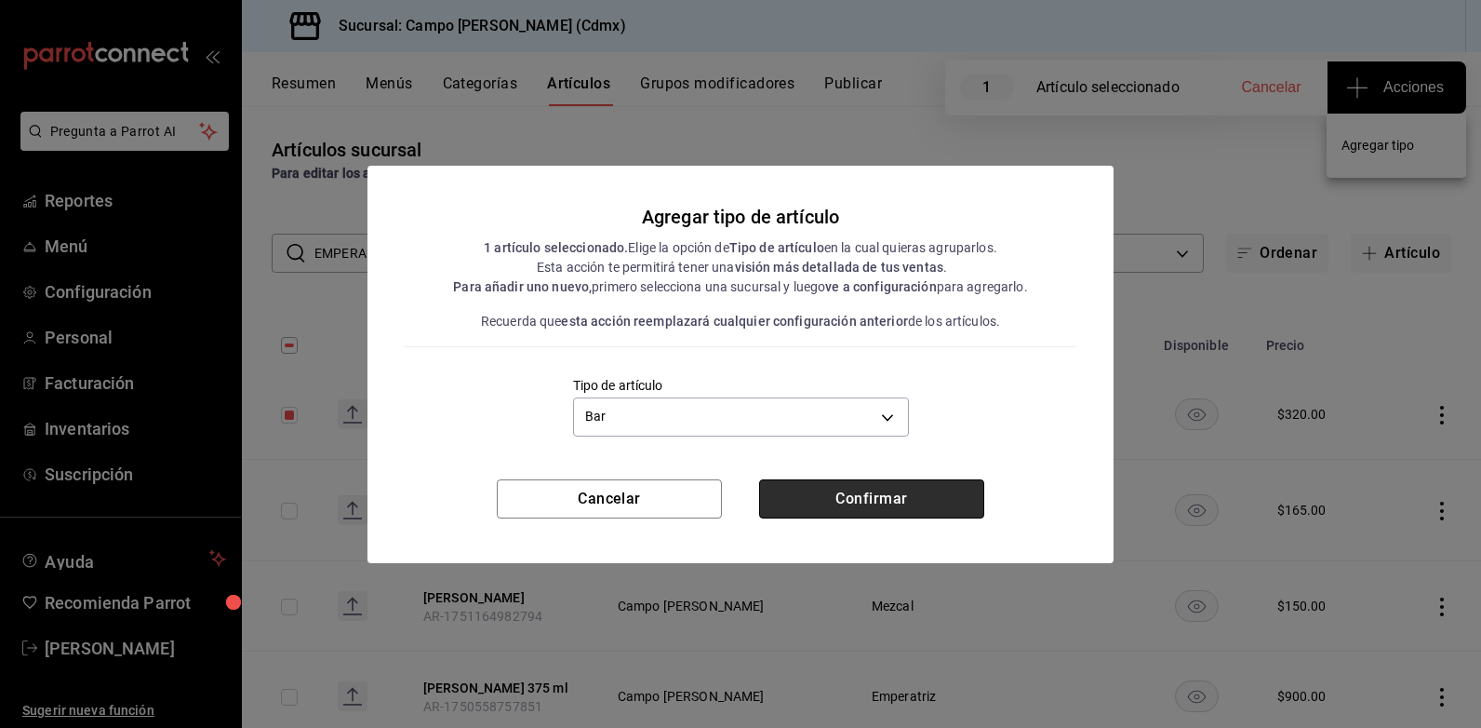
click at [896, 501] on button "Confirmar" at bounding box center [871, 498] width 225 height 39
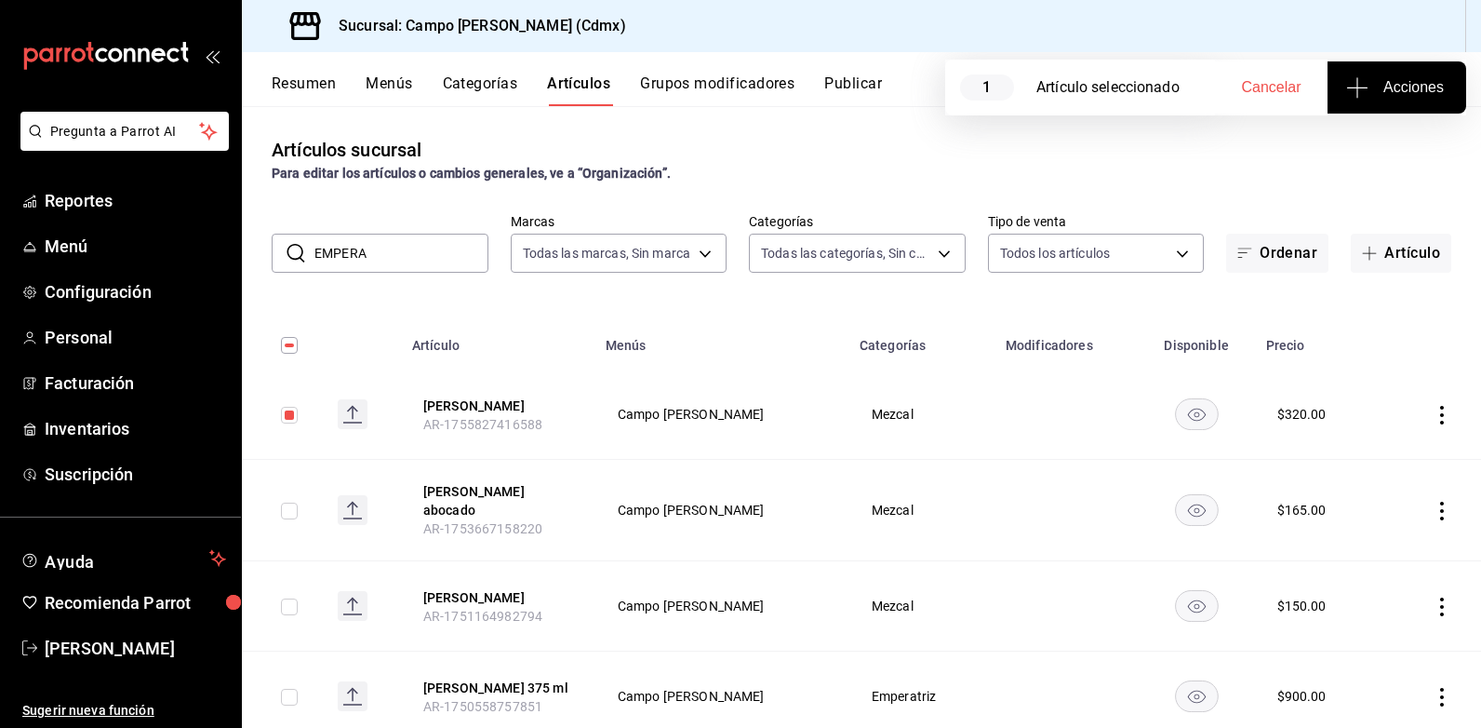
click at [323, 89] on button "Resumen" at bounding box center [304, 90] width 64 height 32
